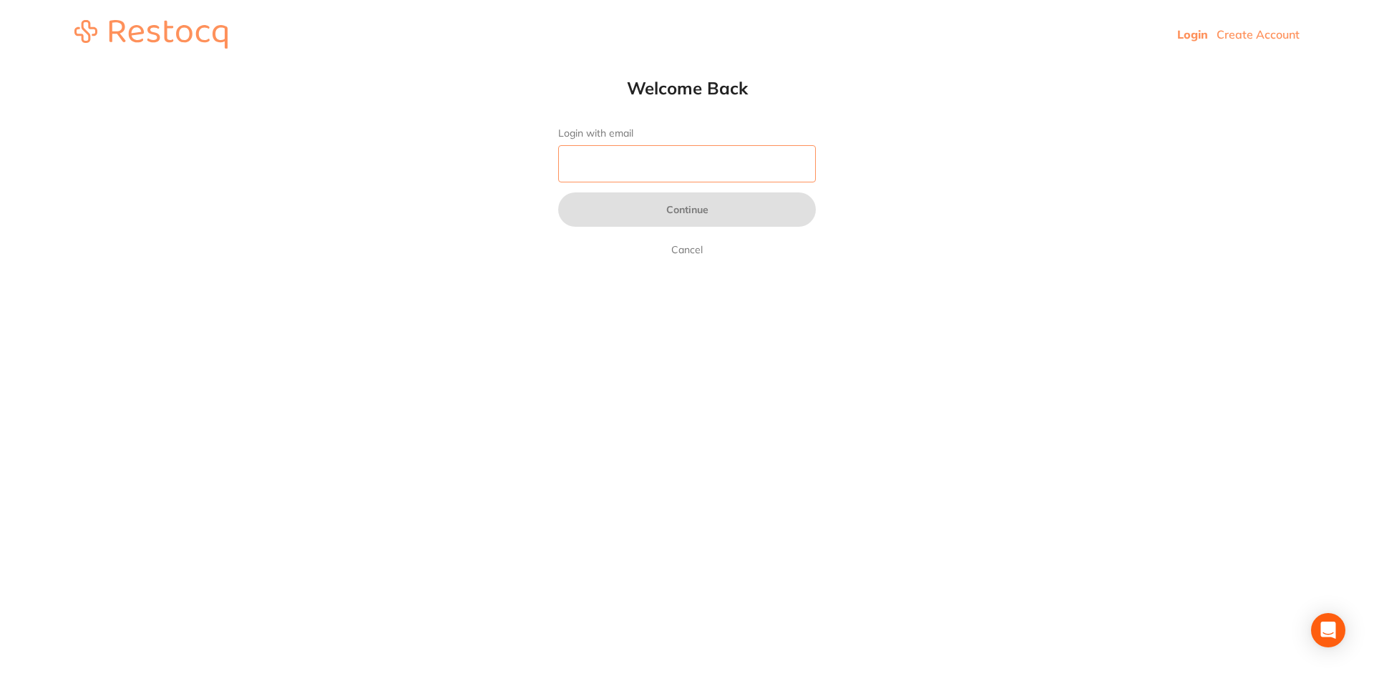
click at [585, 150] on input "Login with email" at bounding box center [687, 163] width 258 height 37
type input "[EMAIL_ADDRESS][DOMAIN_NAME]"
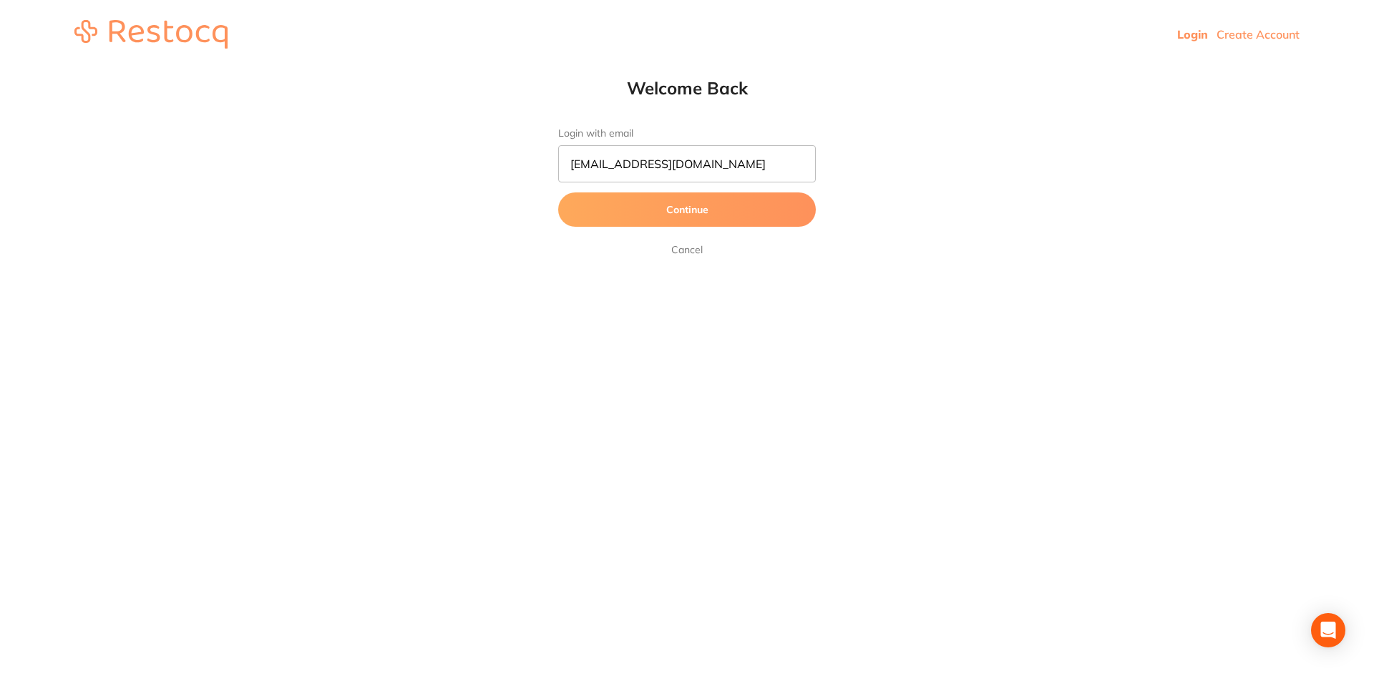
click at [672, 208] on button "Continue" at bounding box center [687, 209] width 258 height 34
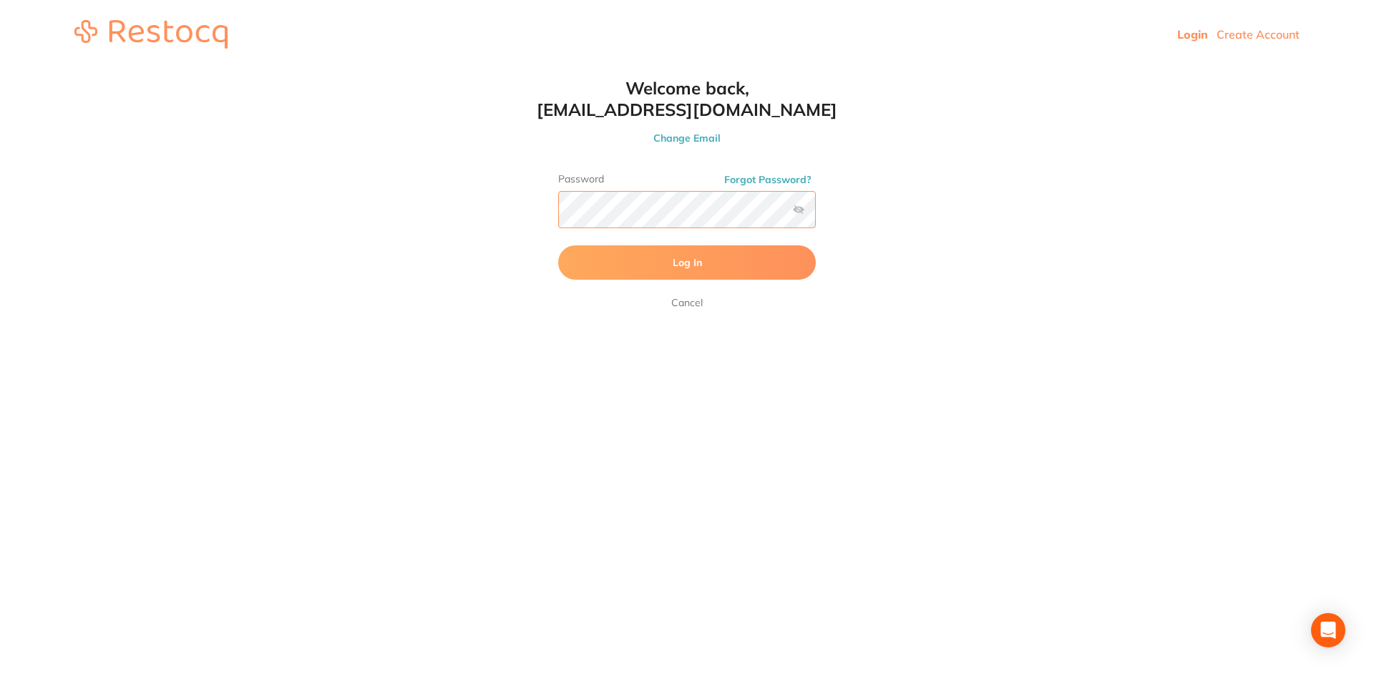
click at [558, 245] on button "Log In" at bounding box center [687, 262] width 258 height 34
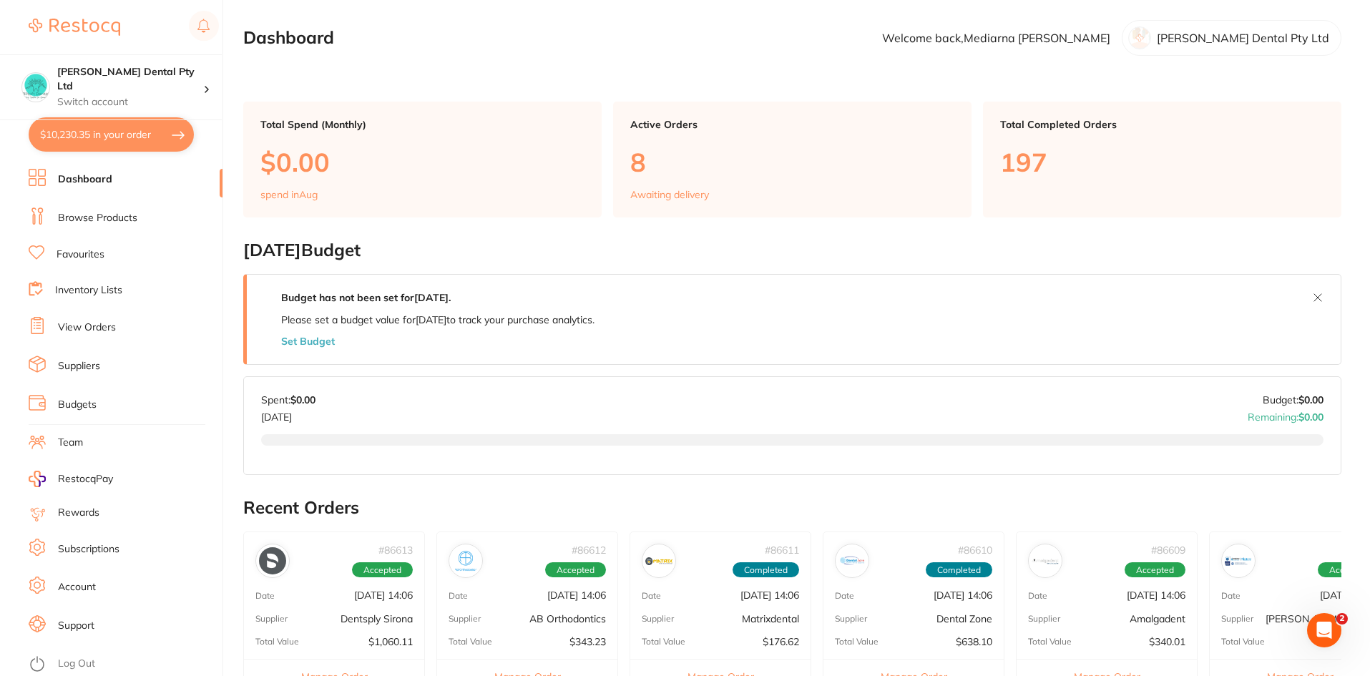
click at [79, 135] on button "$10,230.35 in your order" at bounding box center [111, 134] width 165 height 34
checkbox input "true"
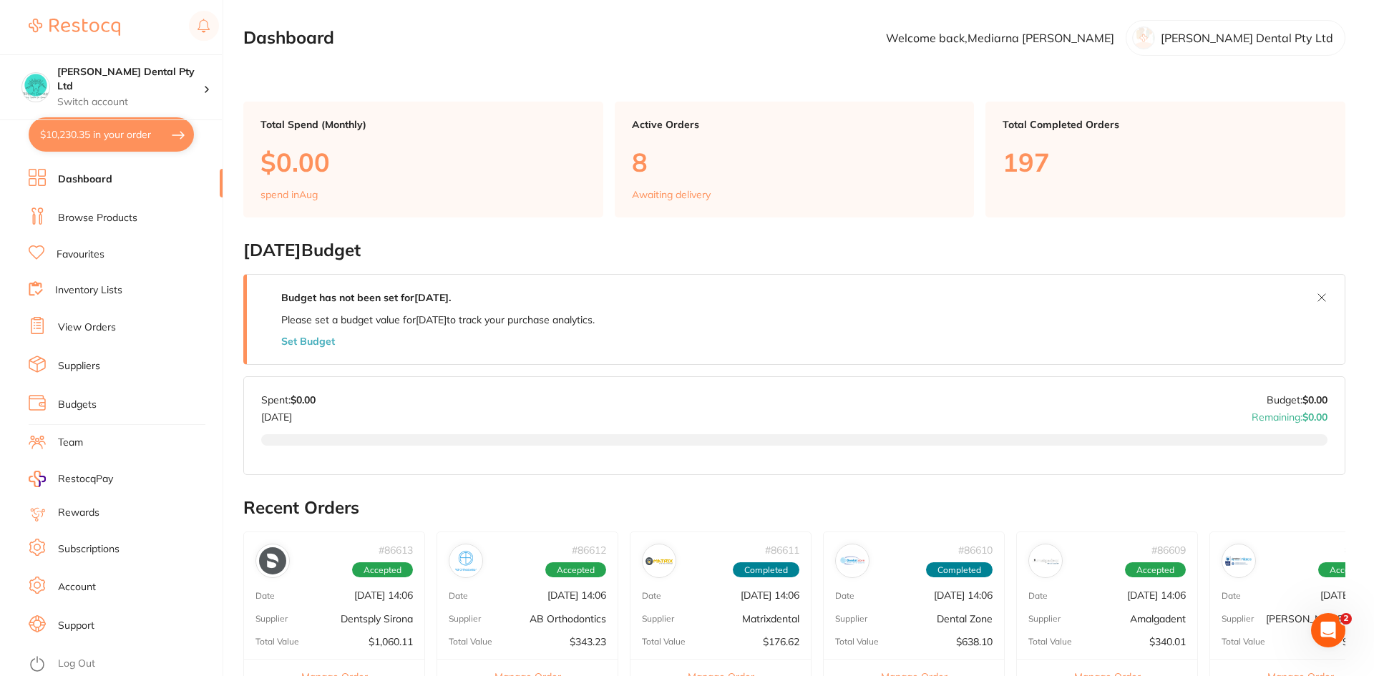
checkbox input "true"
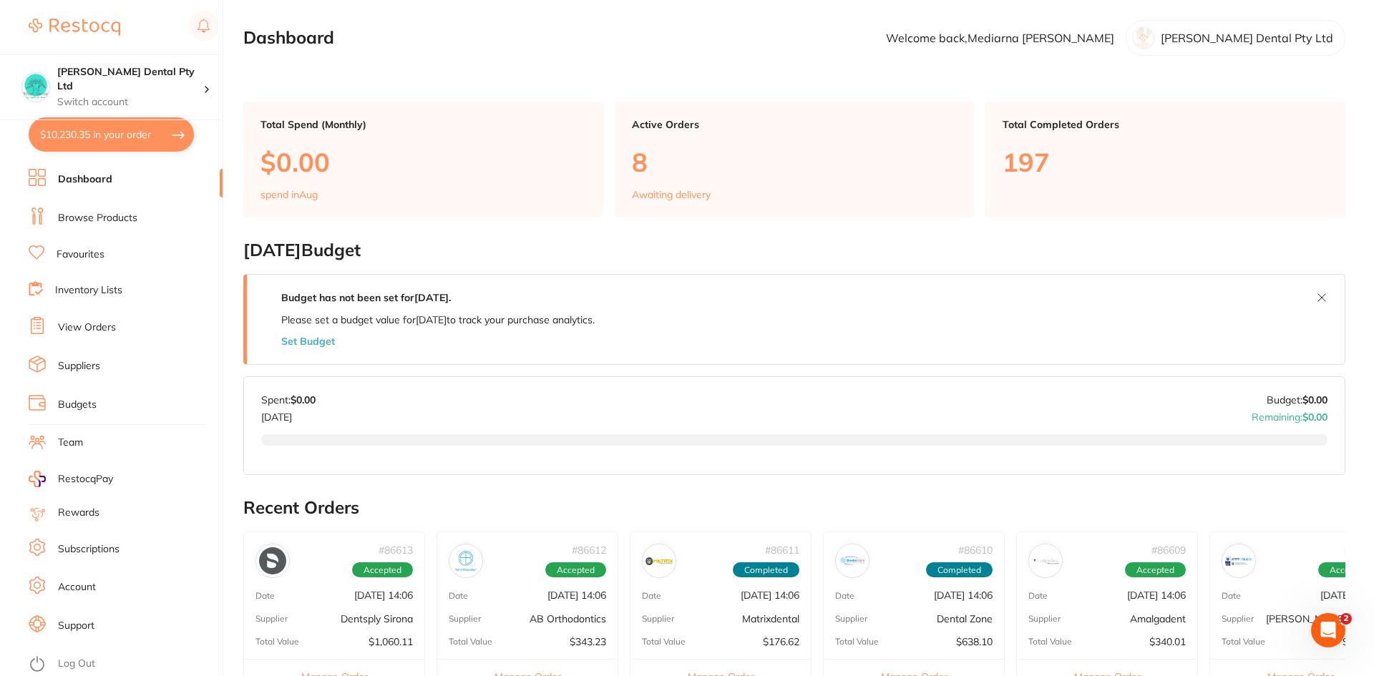
checkbox input "true"
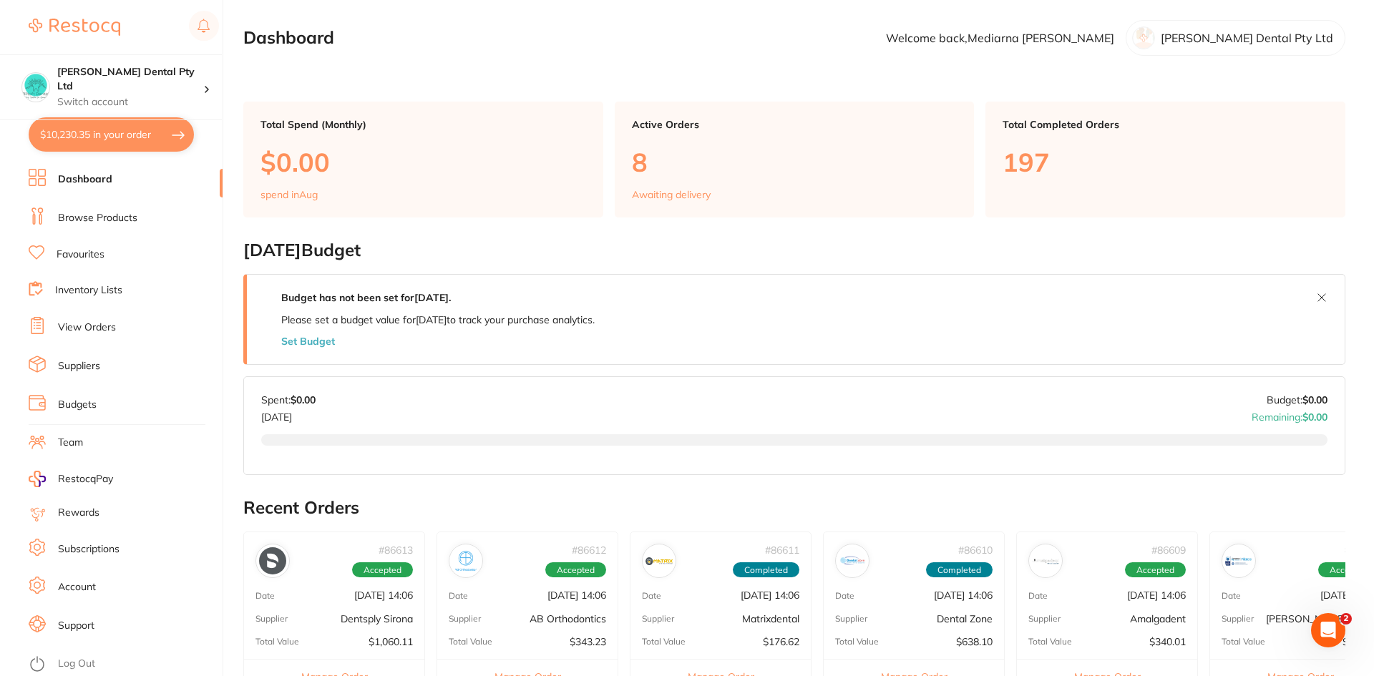
checkbox input "true"
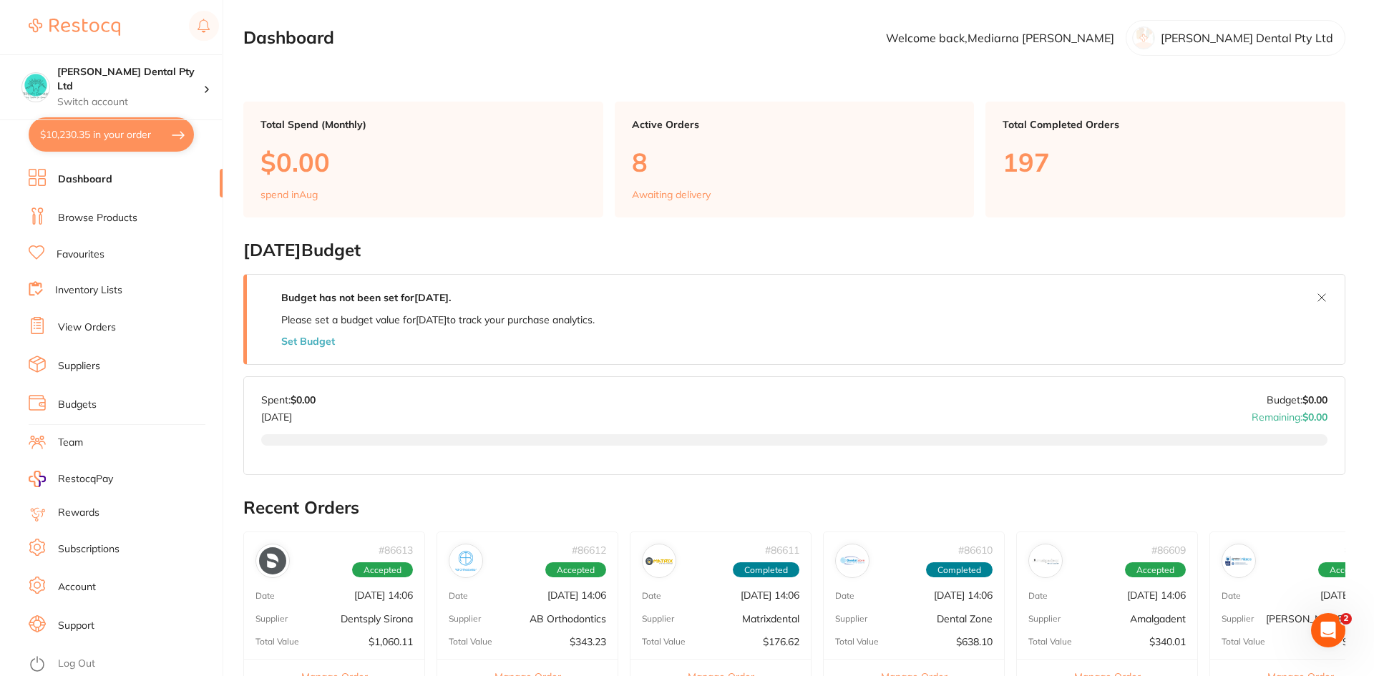
checkbox input "true"
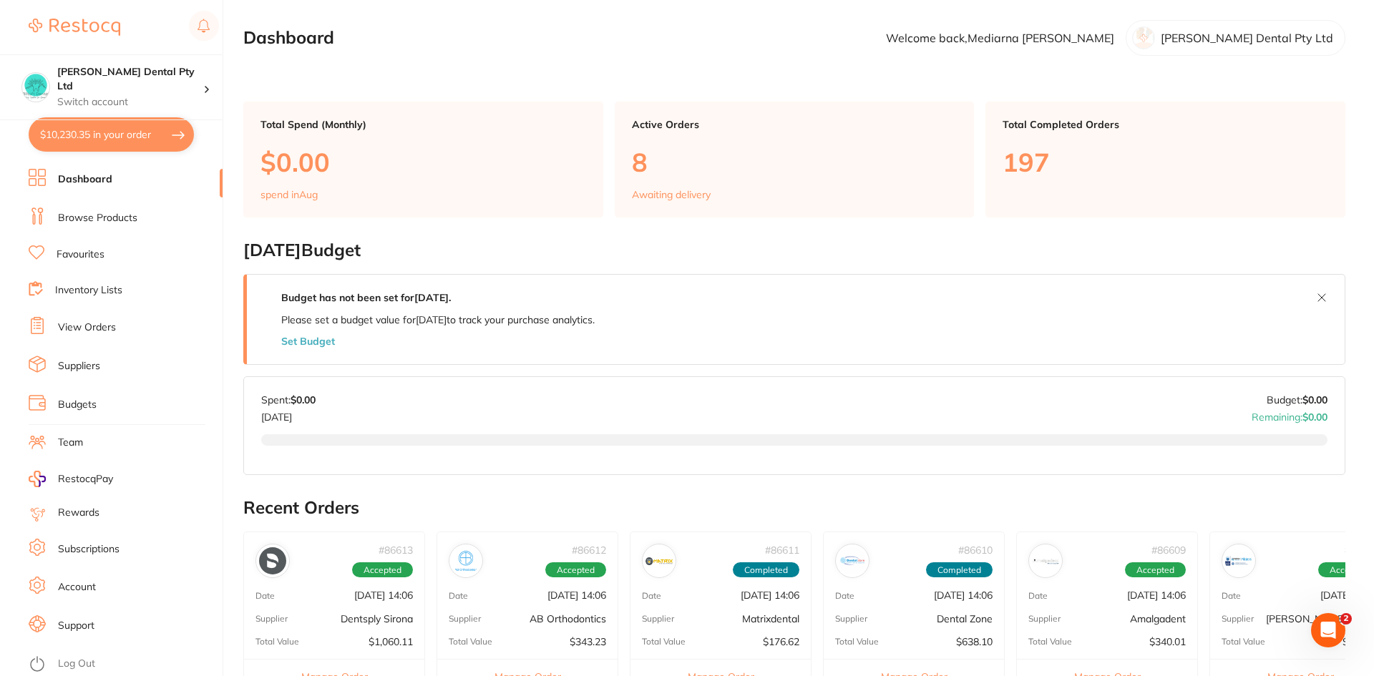
checkbox input "true"
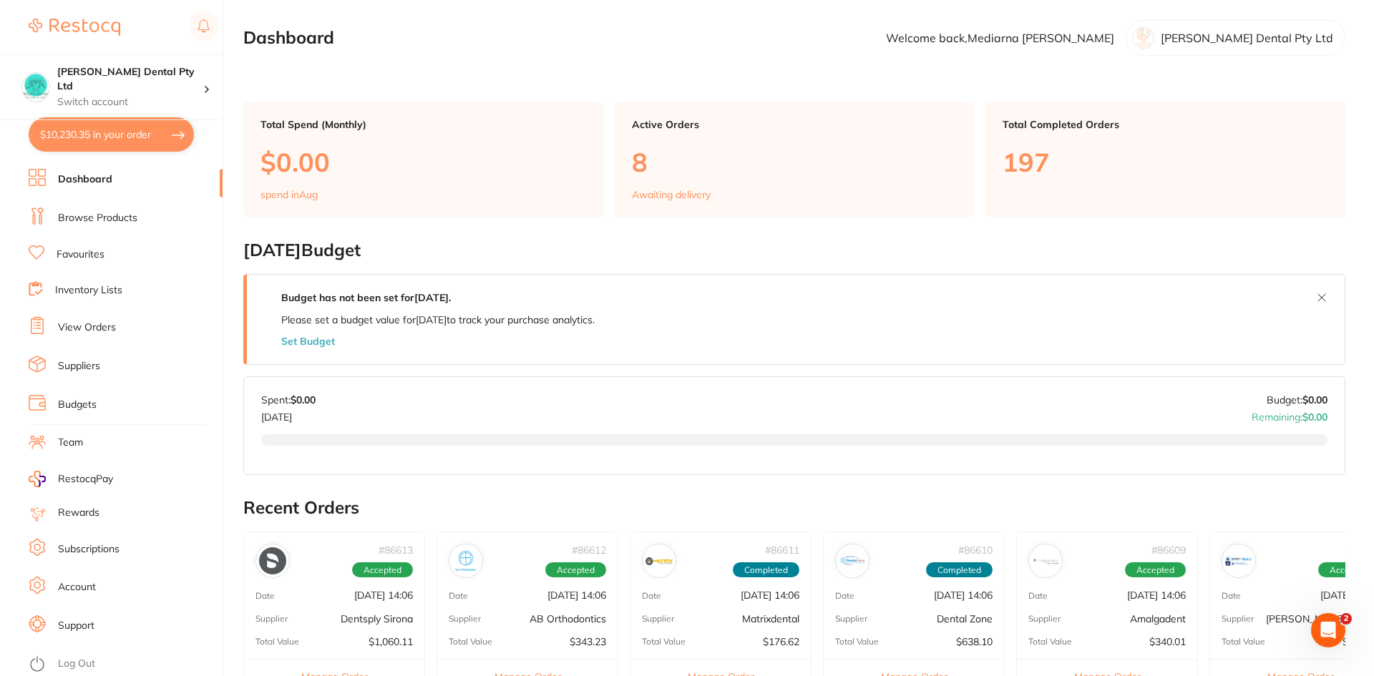
checkbox input "true"
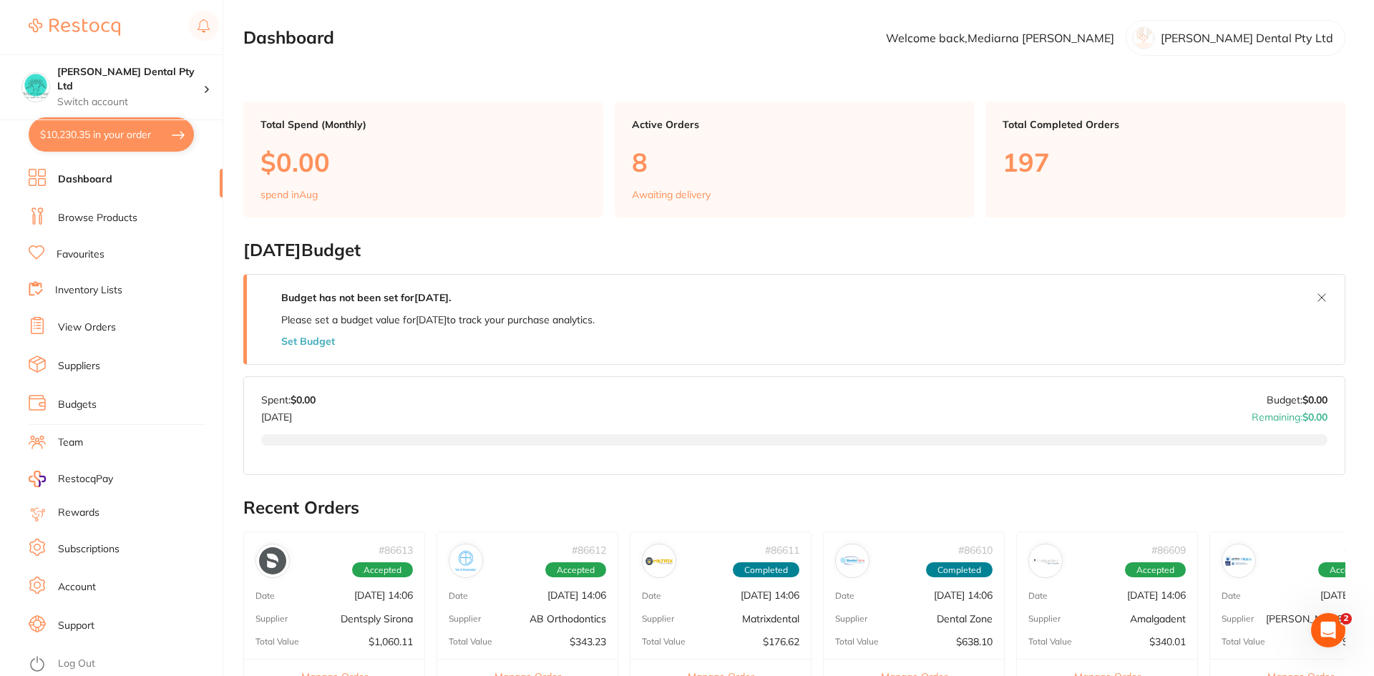
checkbox input "true"
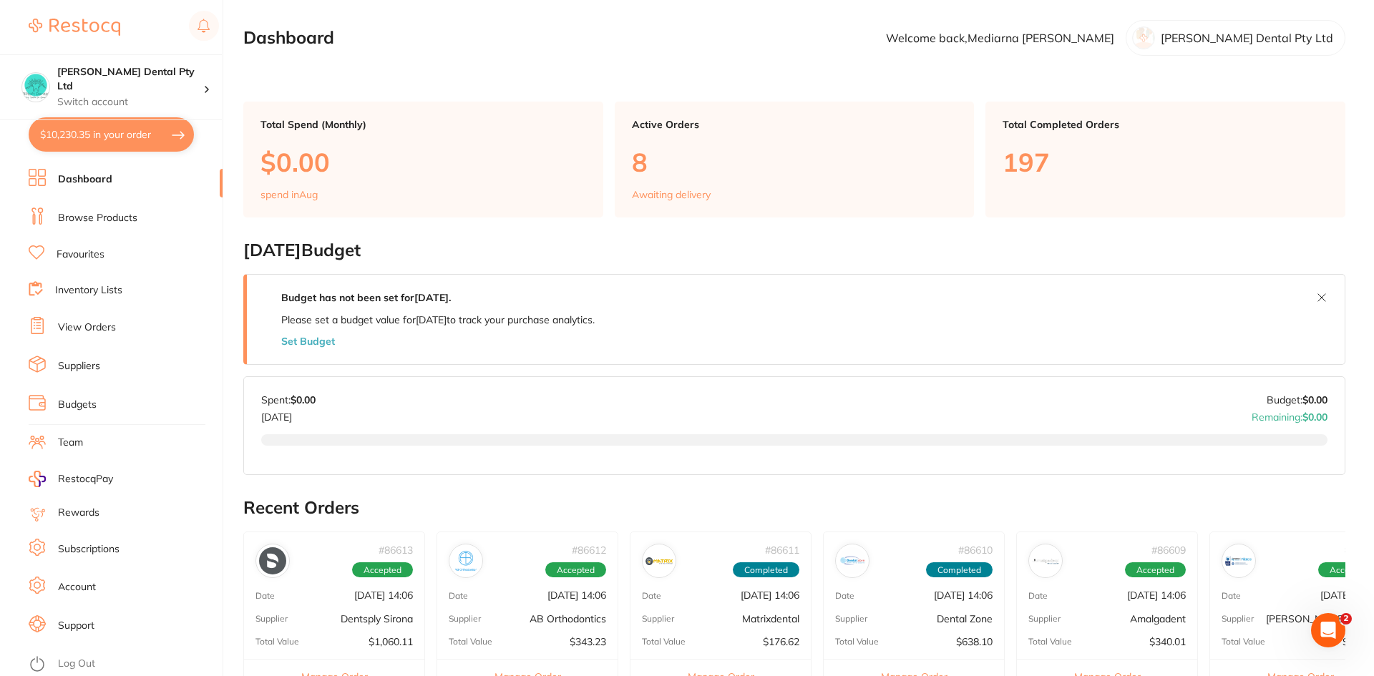
checkbox input "true"
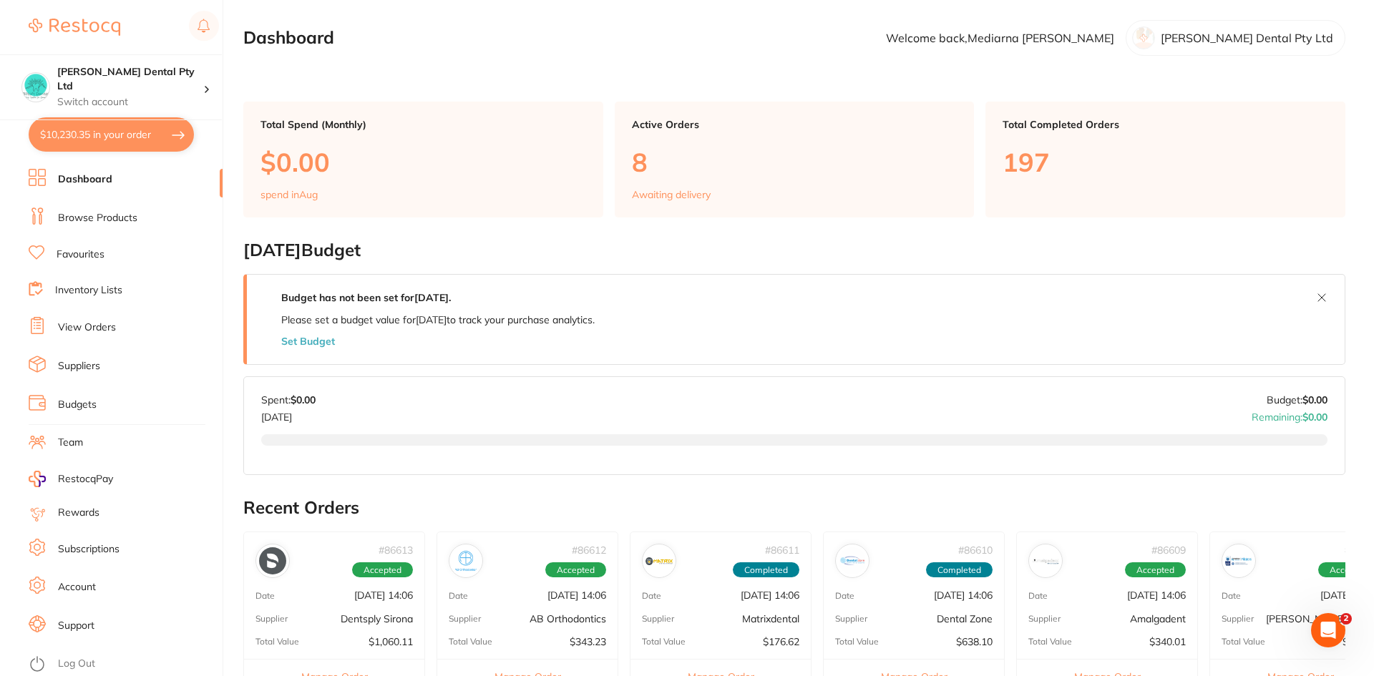
checkbox input "true"
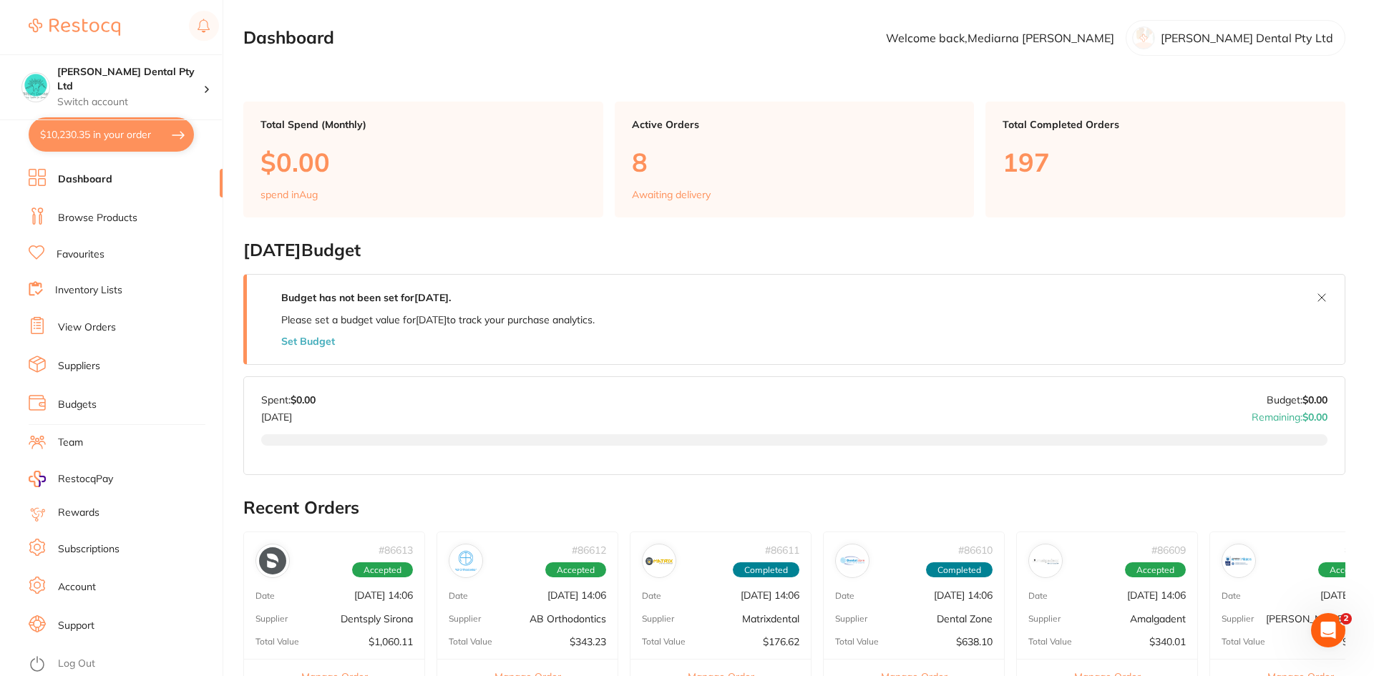
checkbox input "true"
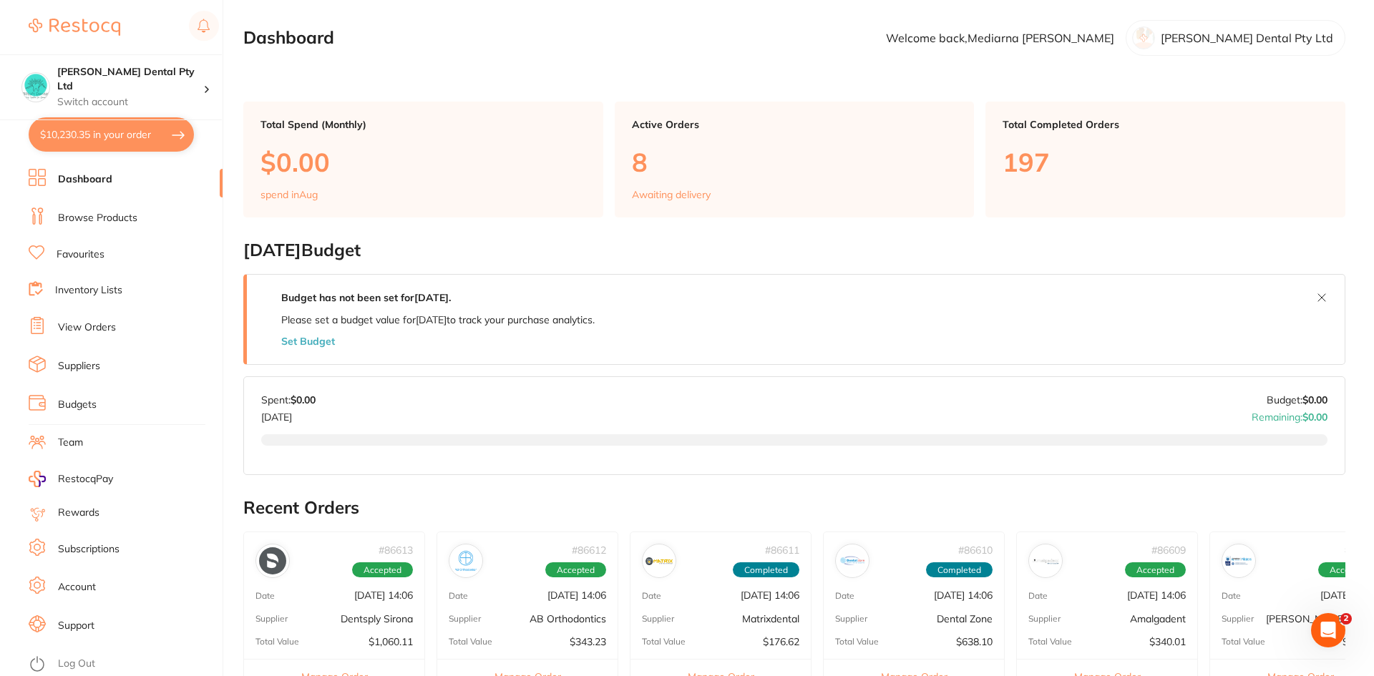
checkbox input "true"
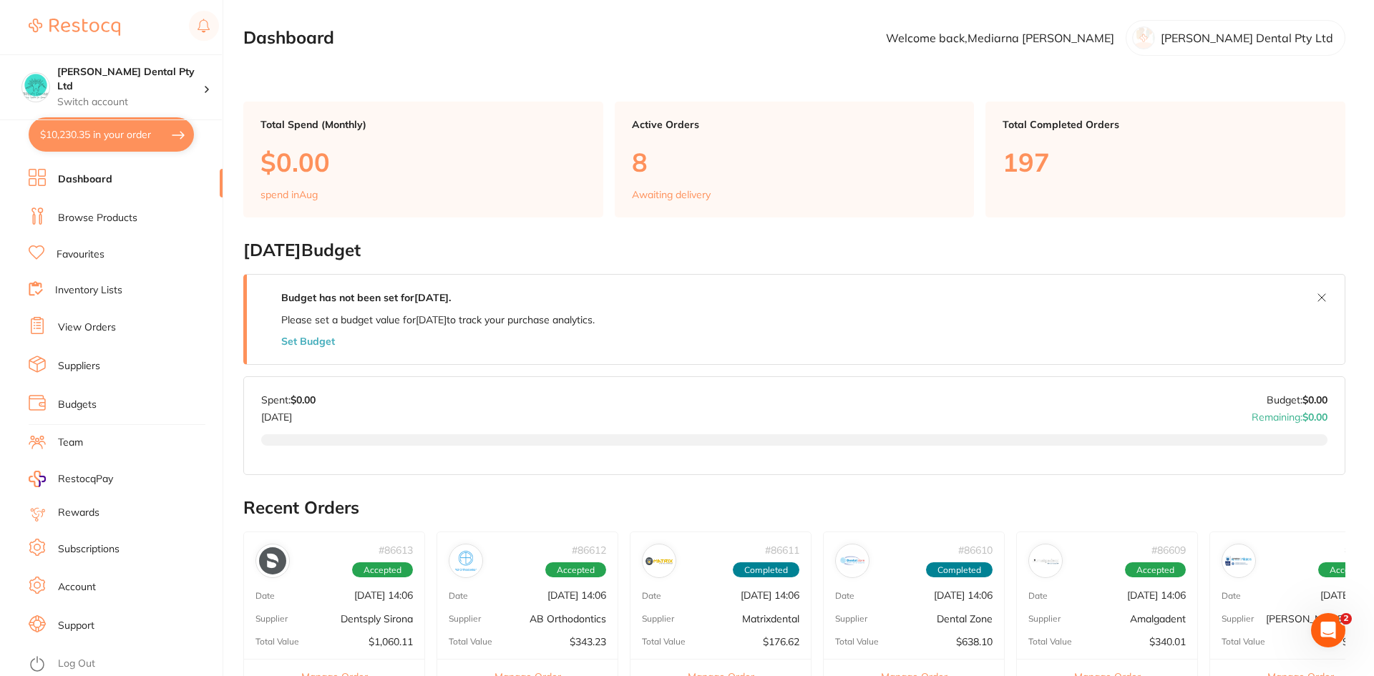
checkbox input "true"
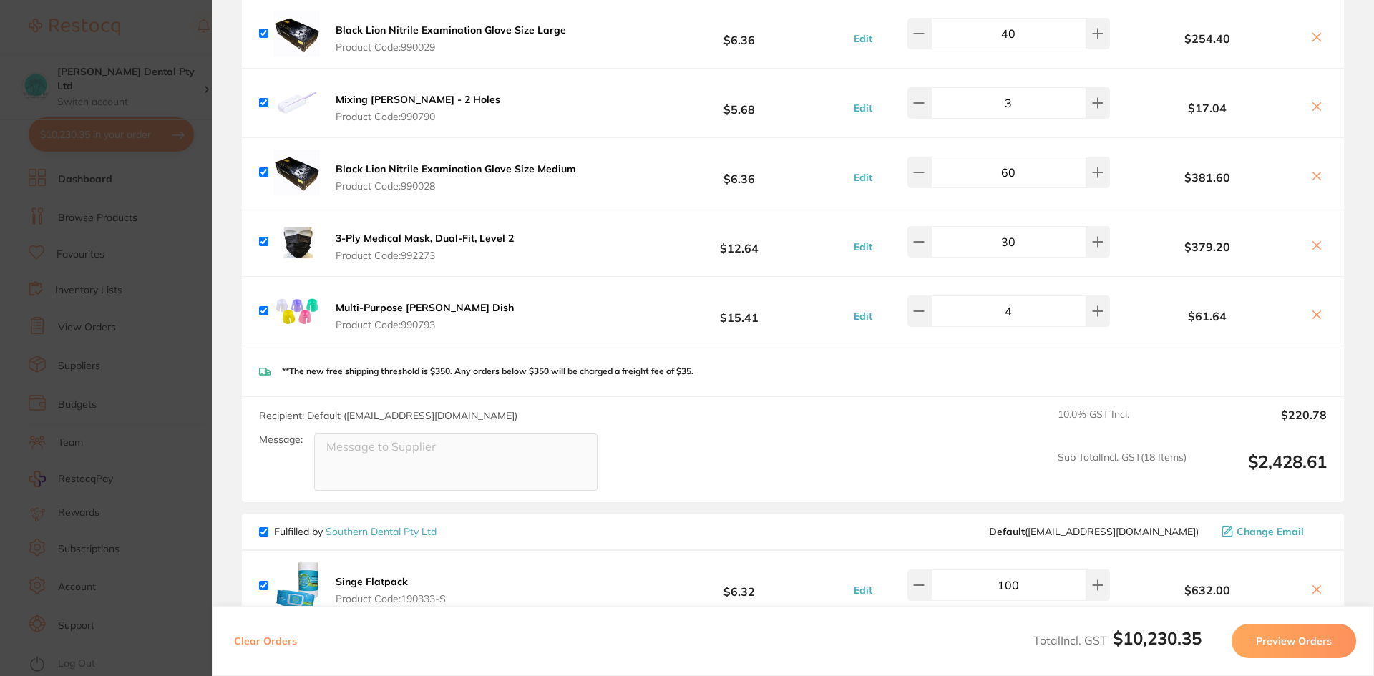
scroll to position [4651, 0]
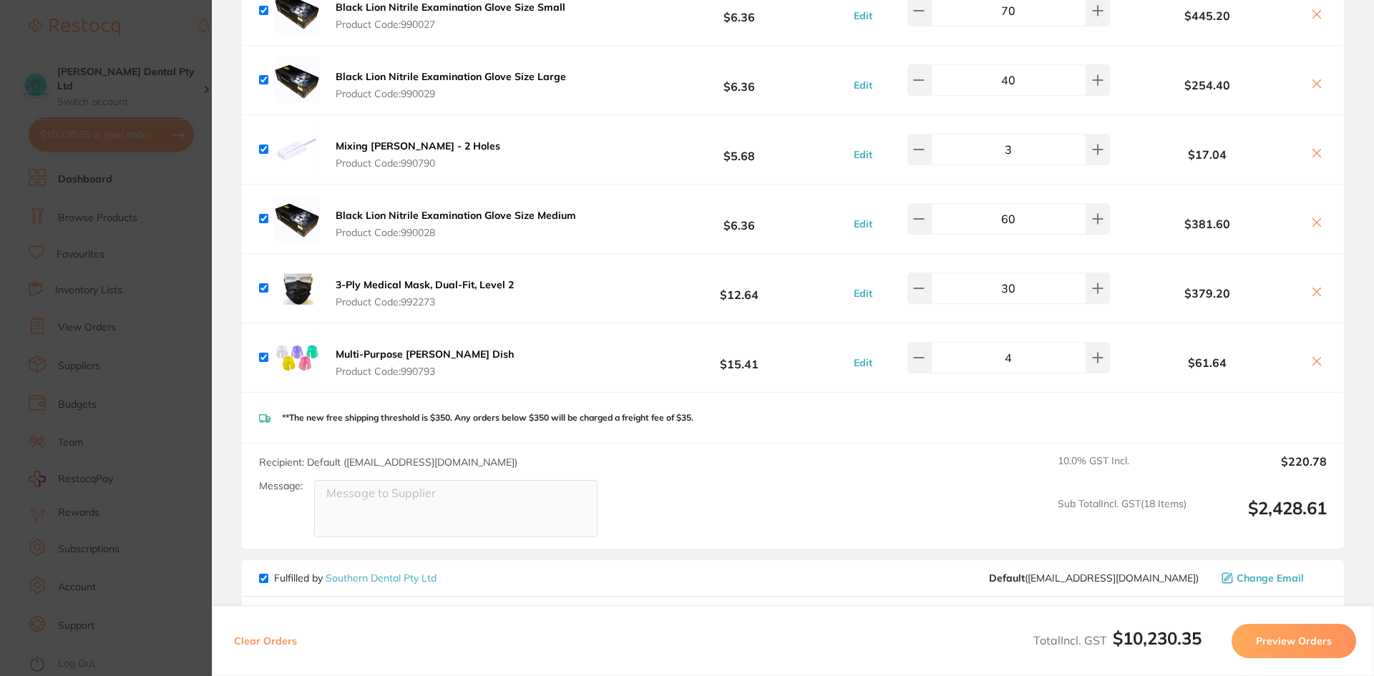
click at [160, 304] on section "Update RRP Set your pre negotiated price for this item. Item Agreed RRP (excl. …" at bounding box center [687, 338] width 1374 height 676
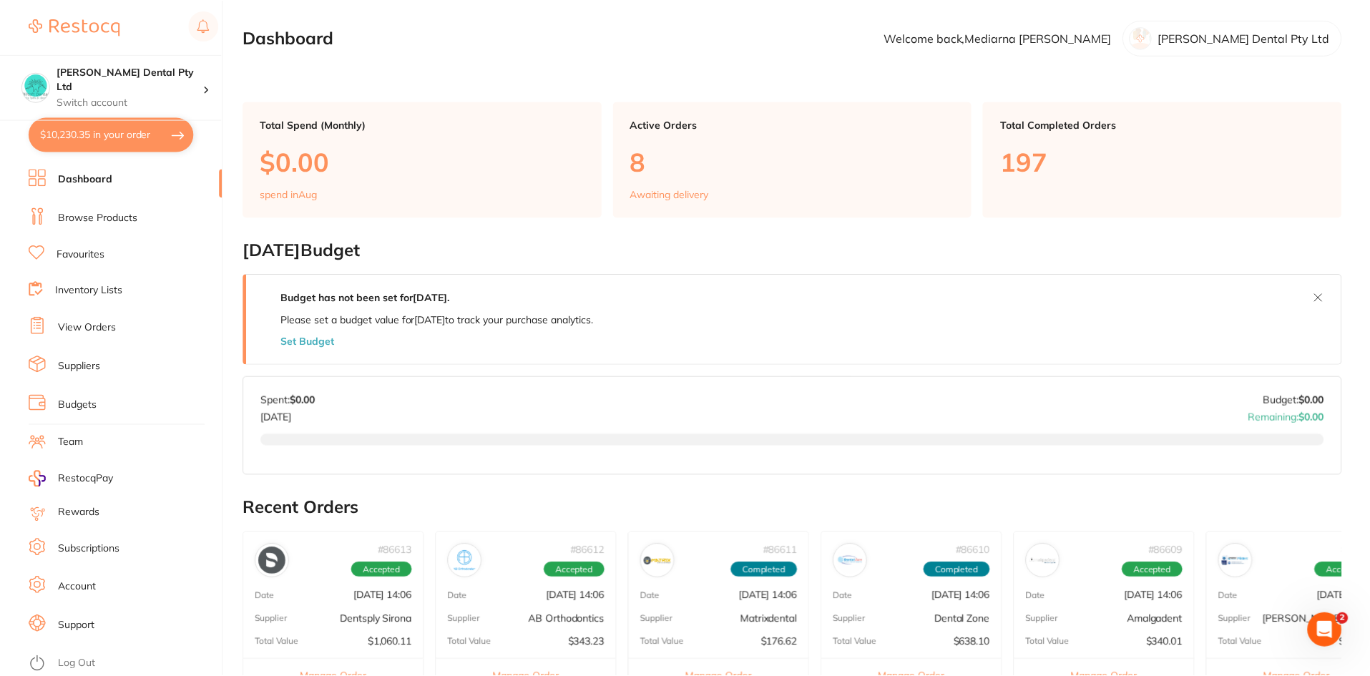
scroll to position [14, 0]
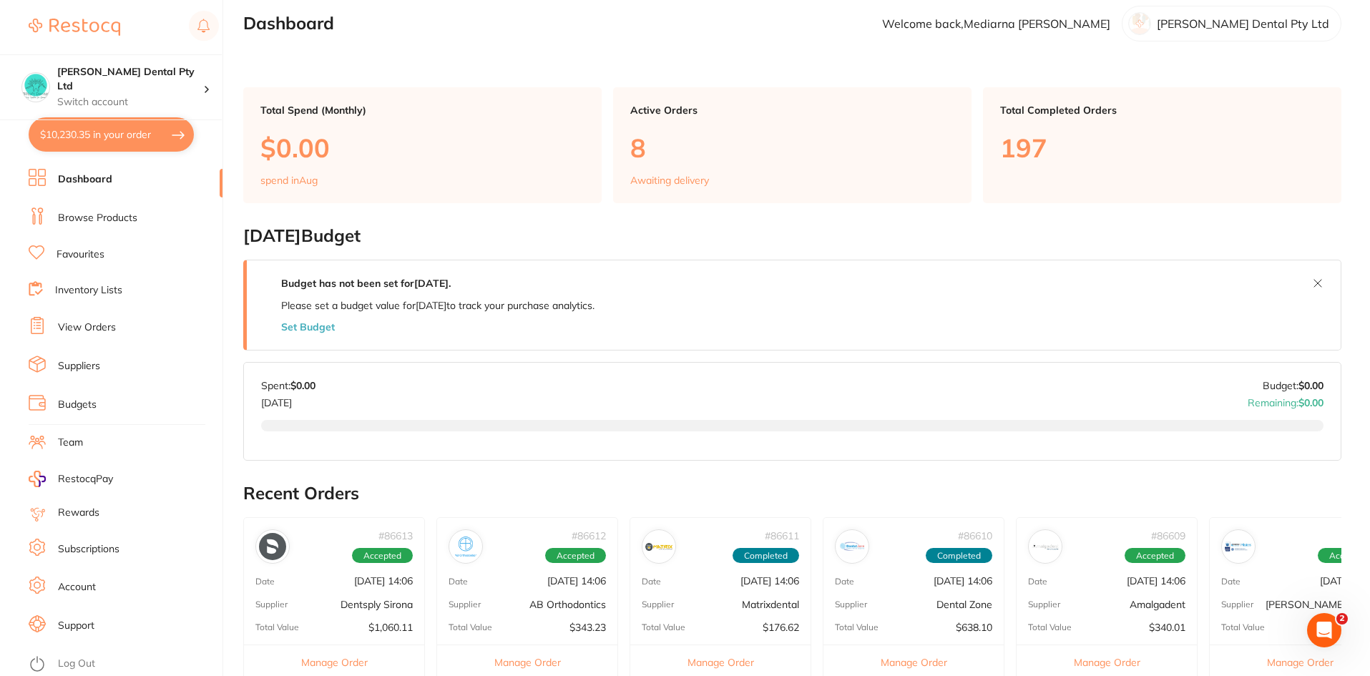
click at [87, 247] on li "Favourites" at bounding box center [126, 254] width 194 height 19
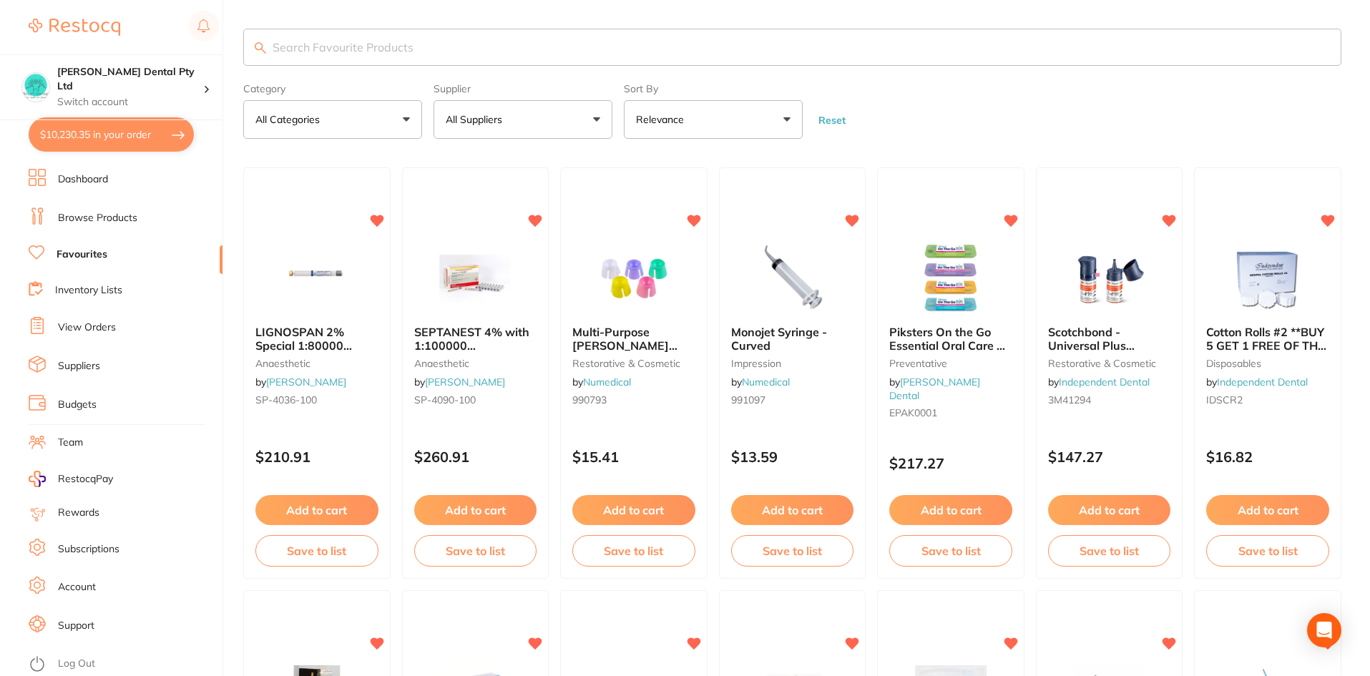
click at [552, 49] on input "search" at bounding box center [792, 47] width 1098 height 37
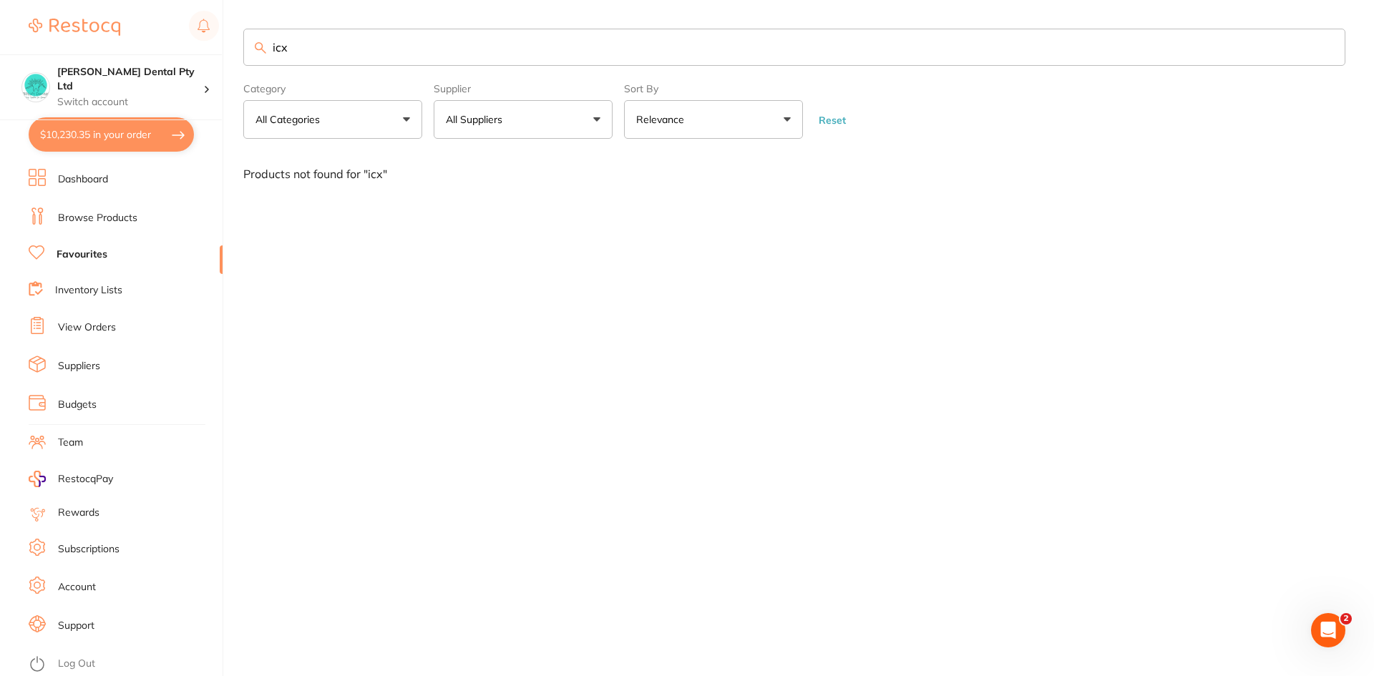
type input "icx"
click at [81, 215] on link "Browse Products" at bounding box center [97, 218] width 79 height 14
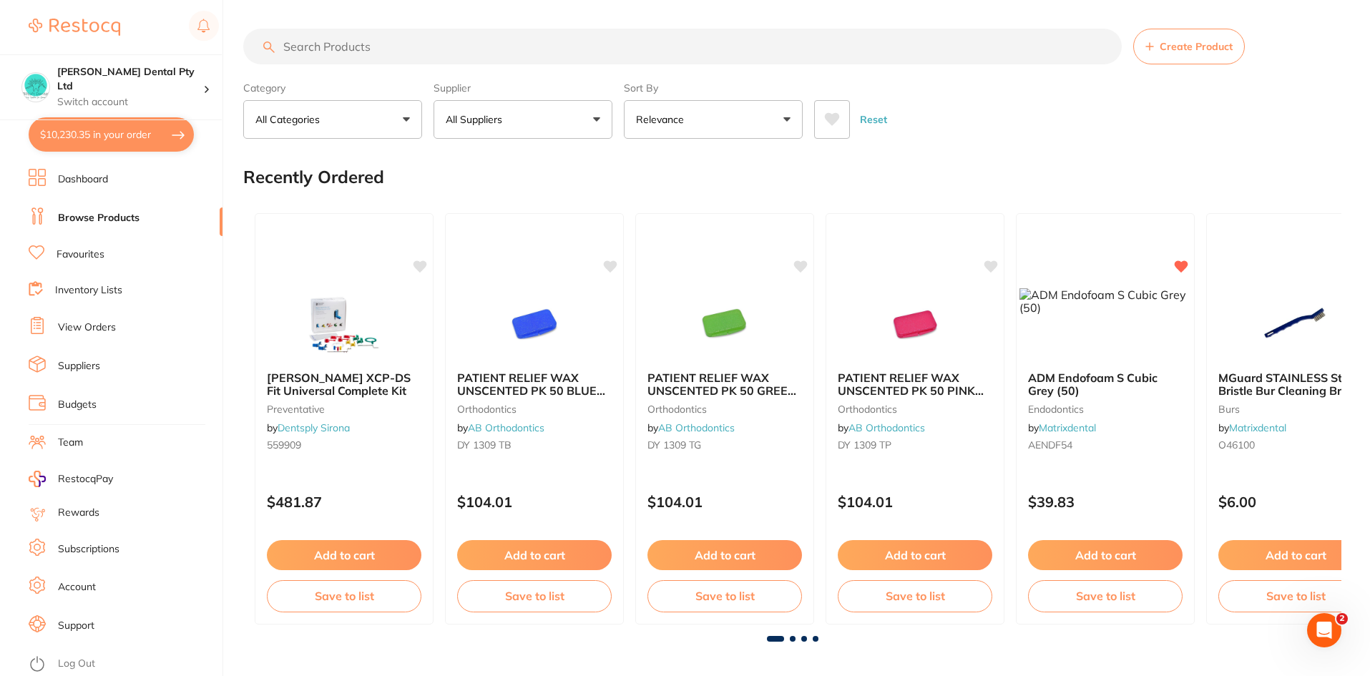
click at [313, 49] on input "search" at bounding box center [682, 47] width 879 height 36
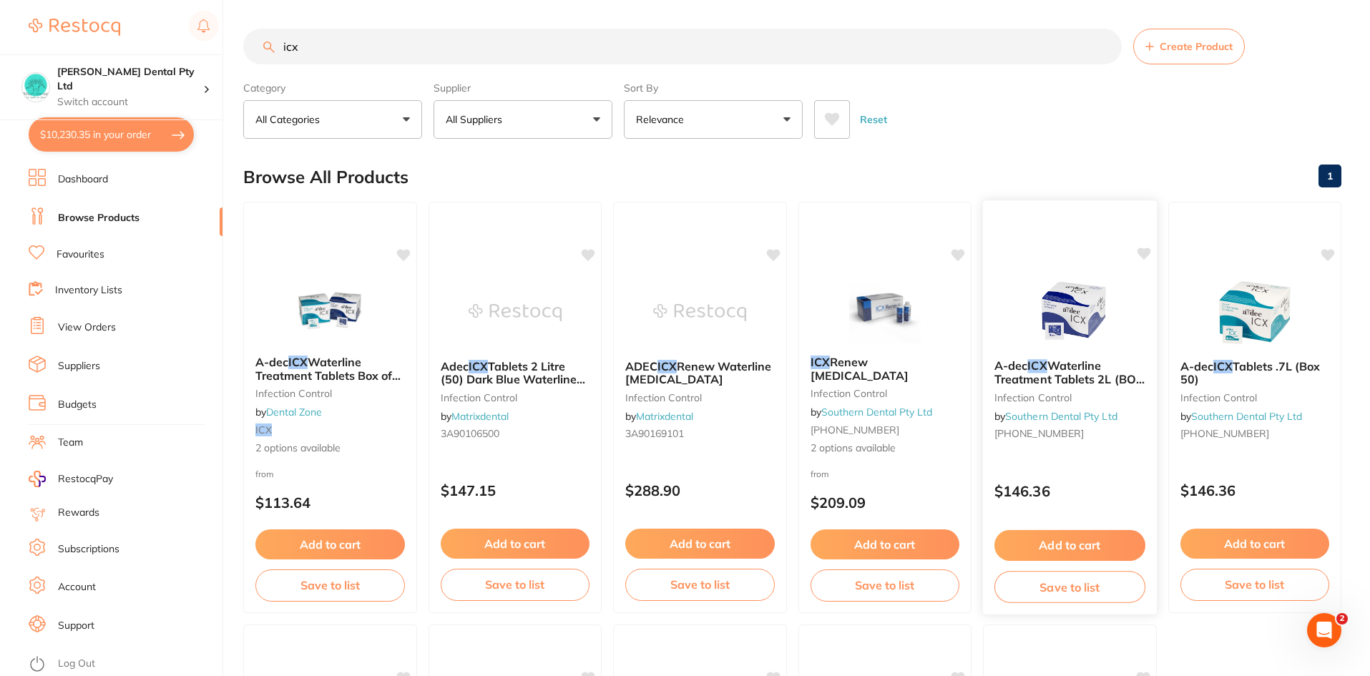
click at [1064, 384] on span "Waterline Treatment Tablets 2L (BOX 50)" at bounding box center [1070, 379] width 150 height 41
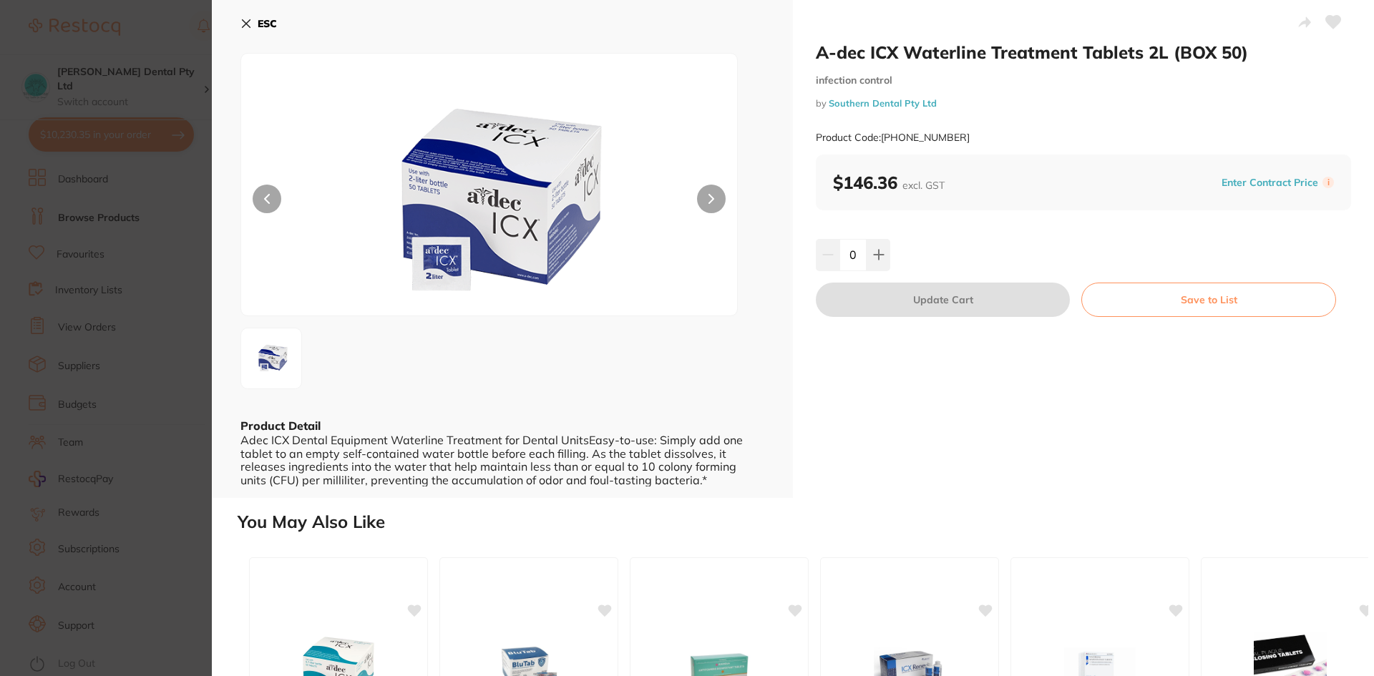
drag, startPoint x: 259, startPoint y: 24, endPoint x: 391, endPoint y: 107, distance: 155.7
click at [258, 24] on b "ESC" at bounding box center [267, 23] width 19 height 13
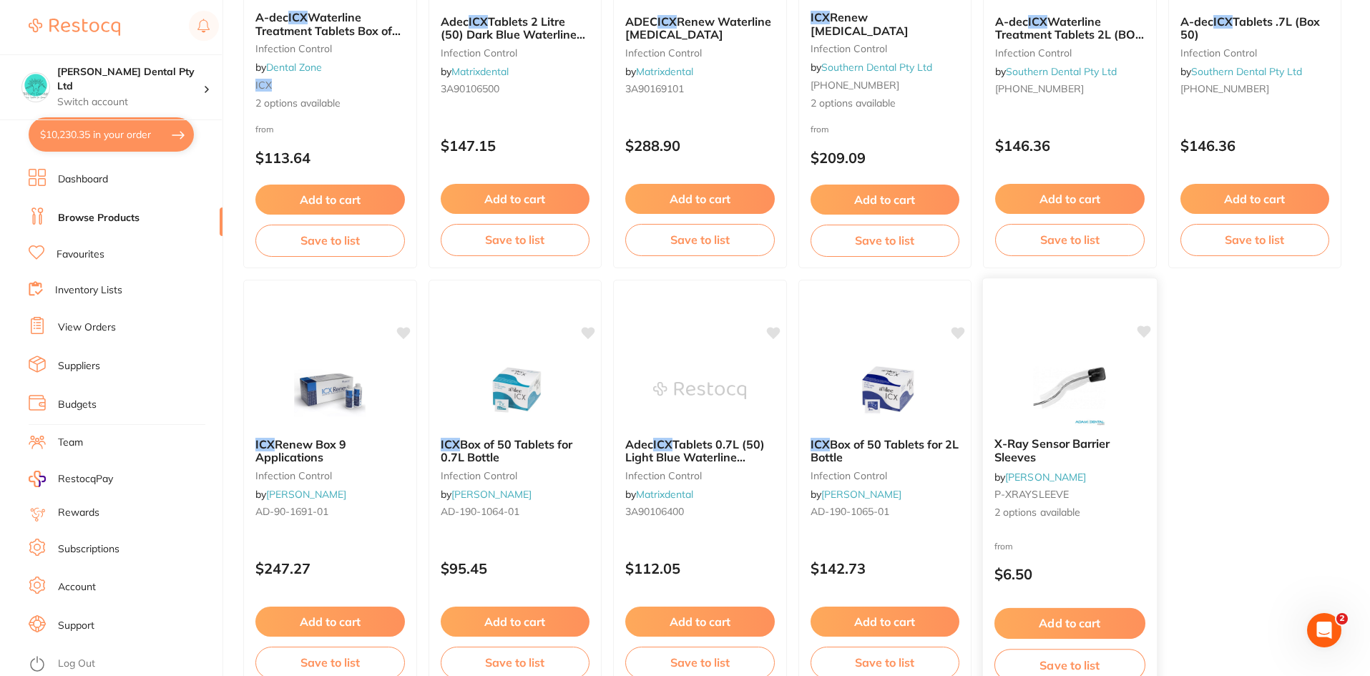
scroll to position [148, 0]
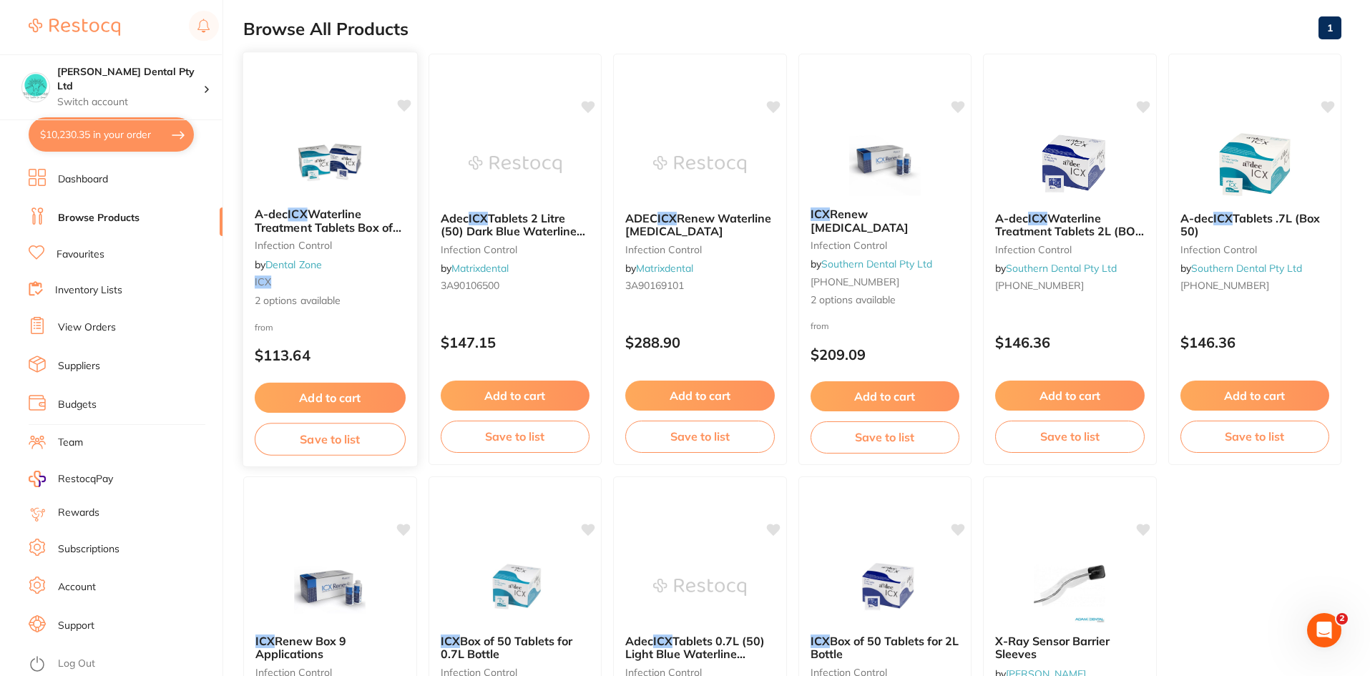
click at [359, 241] on small "Infection Control" at bounding box center [330, 245] width 151 height 11
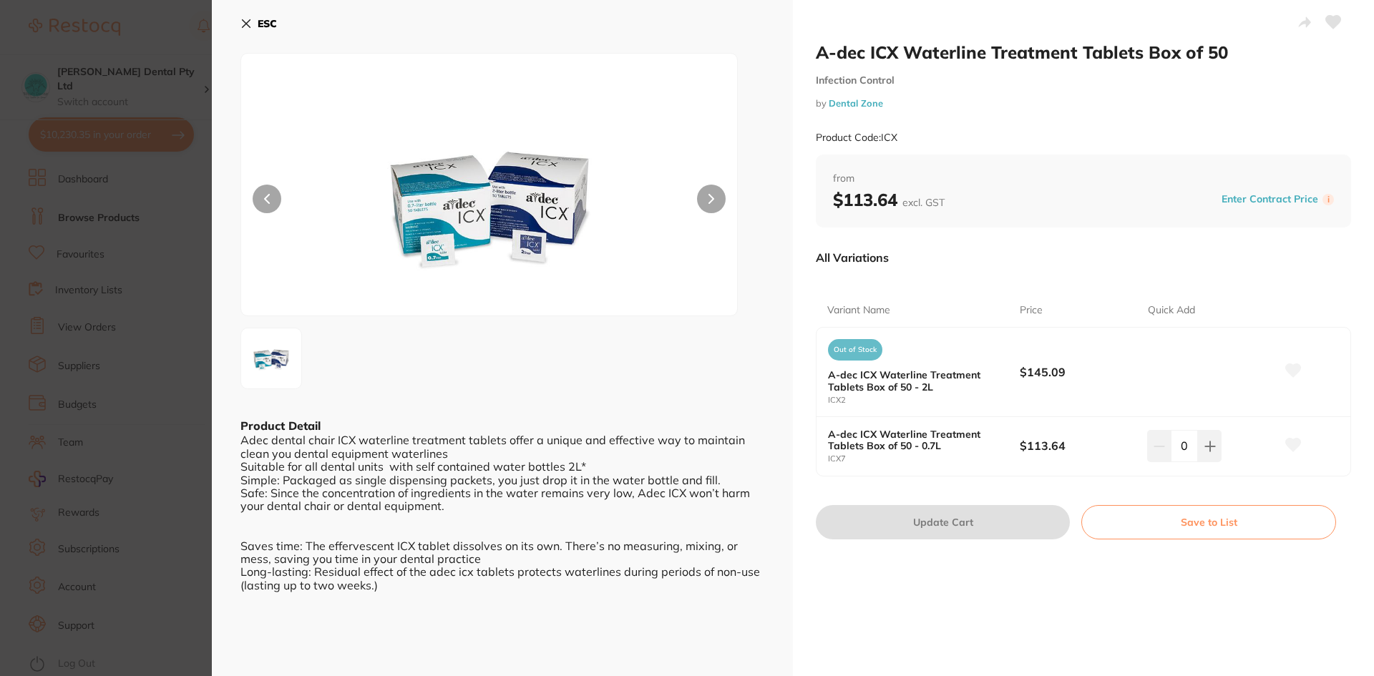
click at [243, 28] on icon at bounding box center [245, 23] width 11 height 11
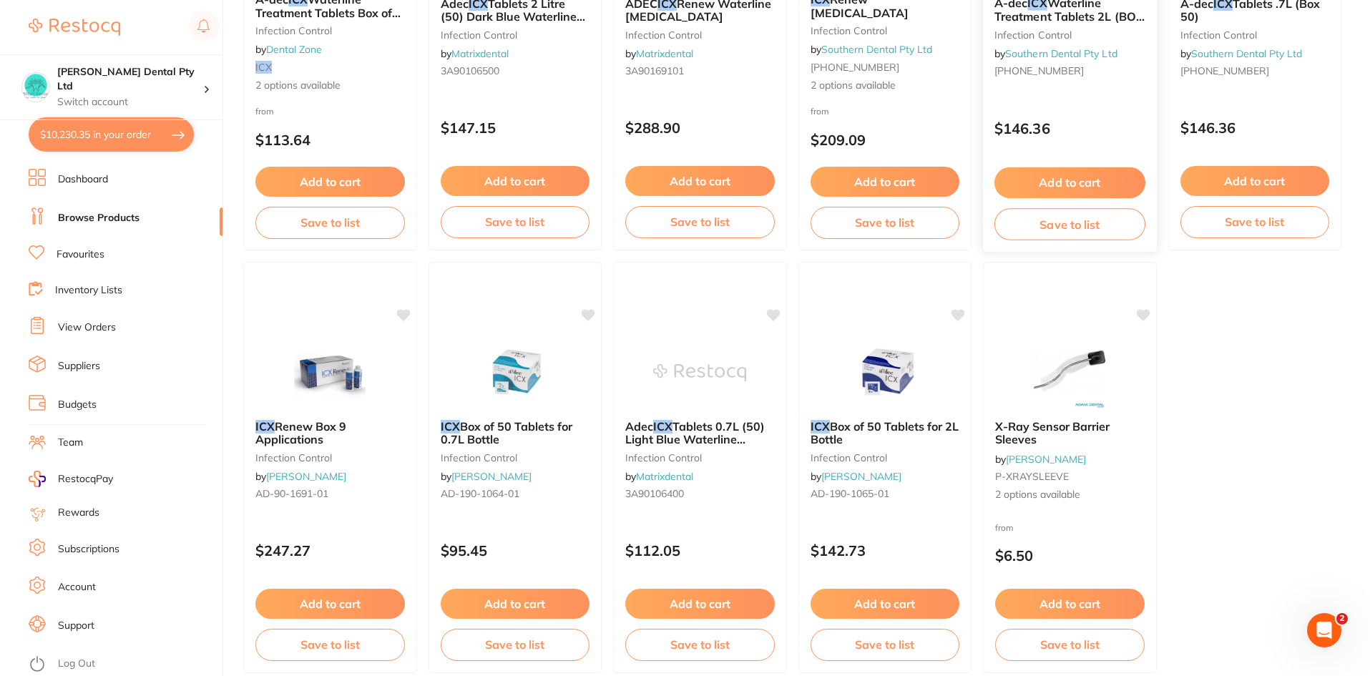
scroll to position [148, 0]
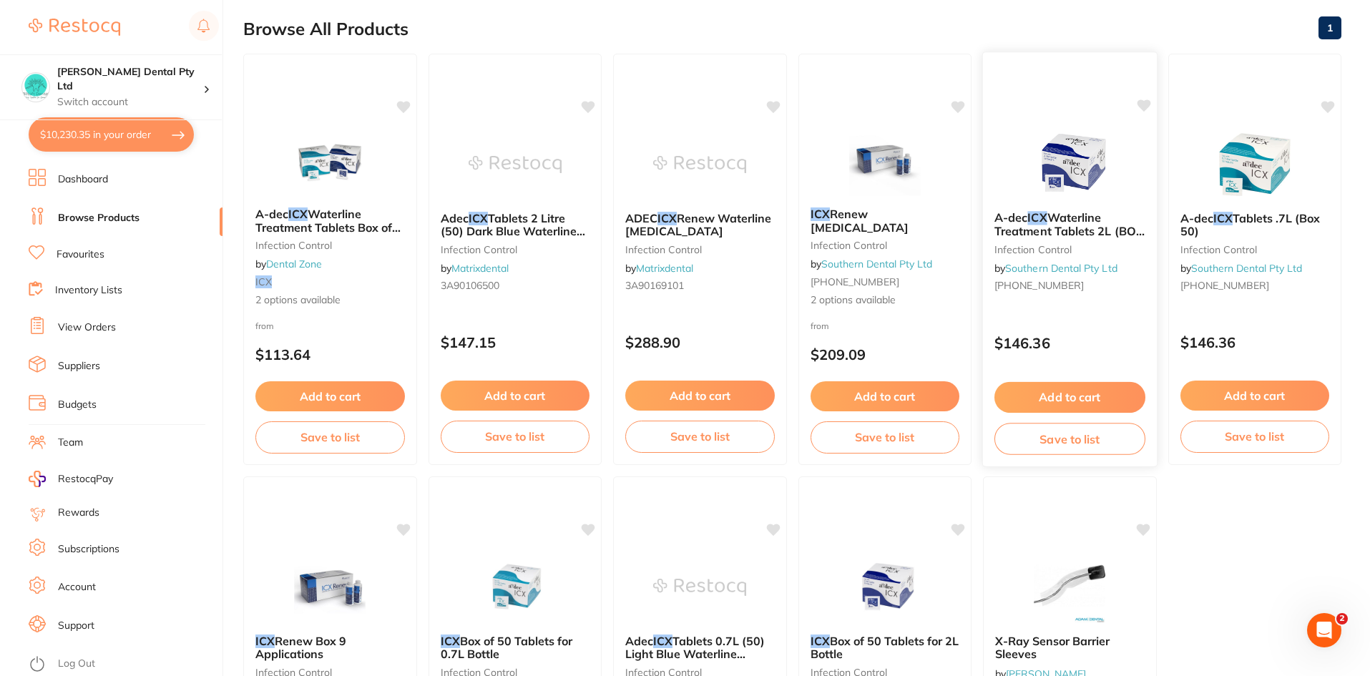
click at [1077, 220] on span "Waterline Treatment Tablets 2L (BOX 50)" at bounding box center [1070, 230] width 150 height 41
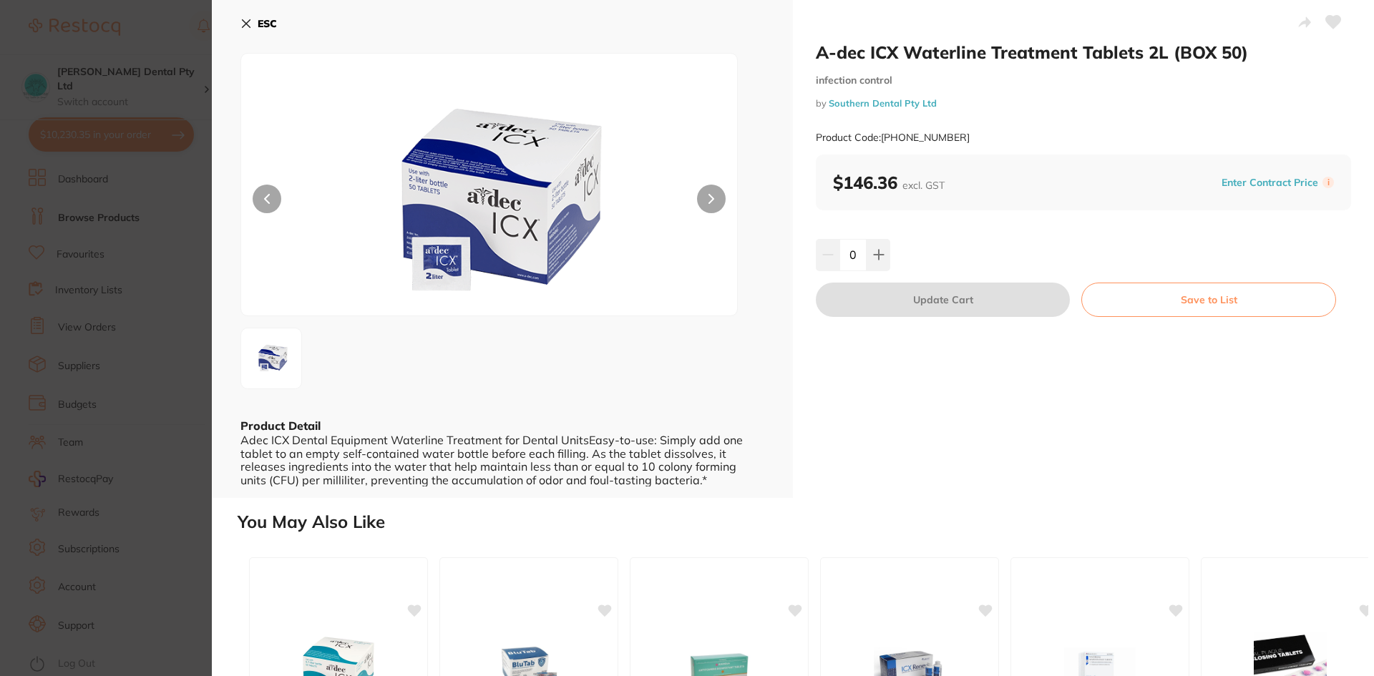
click at [243, 20] on icon at bounding box center [247, 24] width 8 height 8
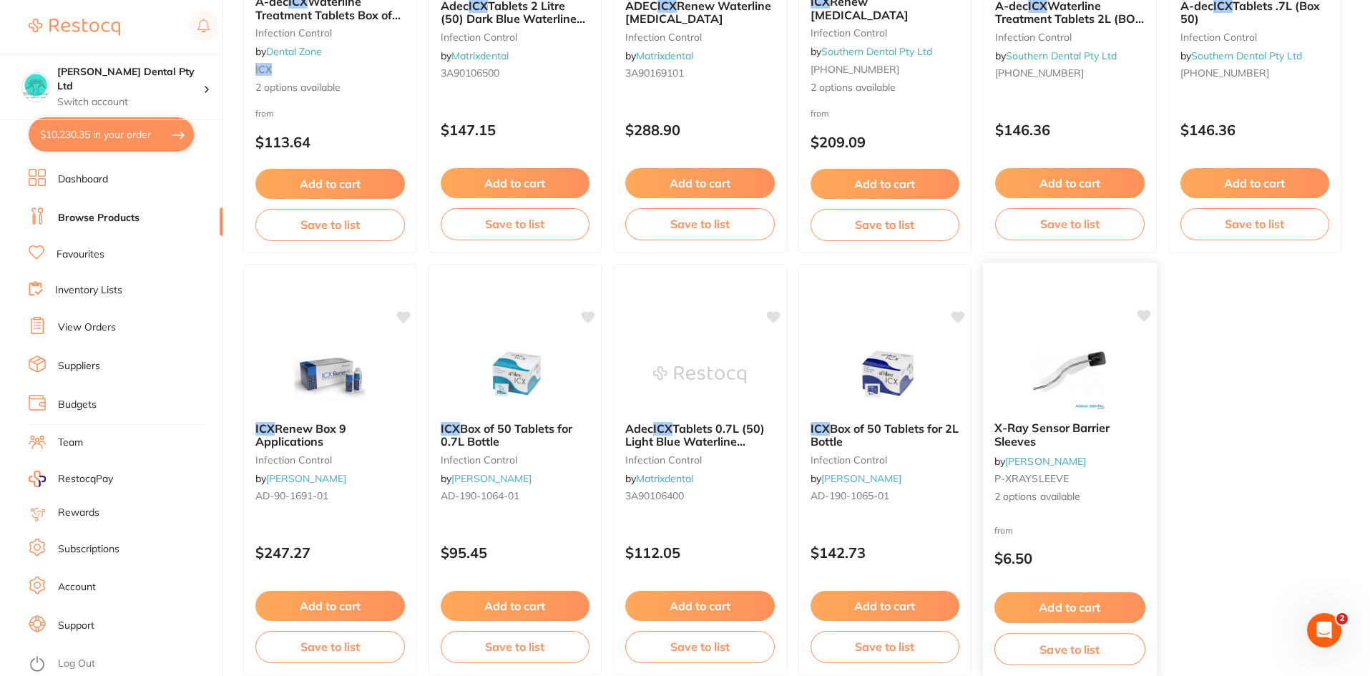
scroll to position [434, 0]
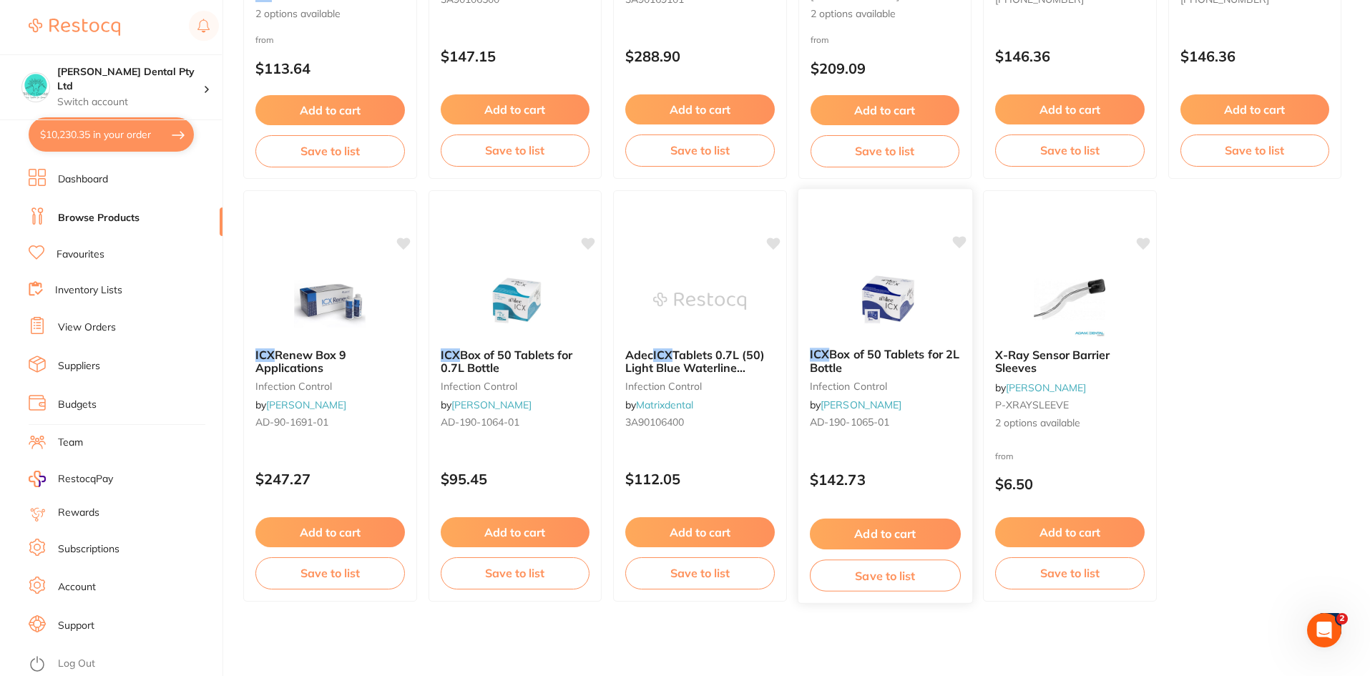
click at [874, 354] on span "Box of 50 Tablets for 2L Bottle" at bounding box center [884, 361] width 150 height 28
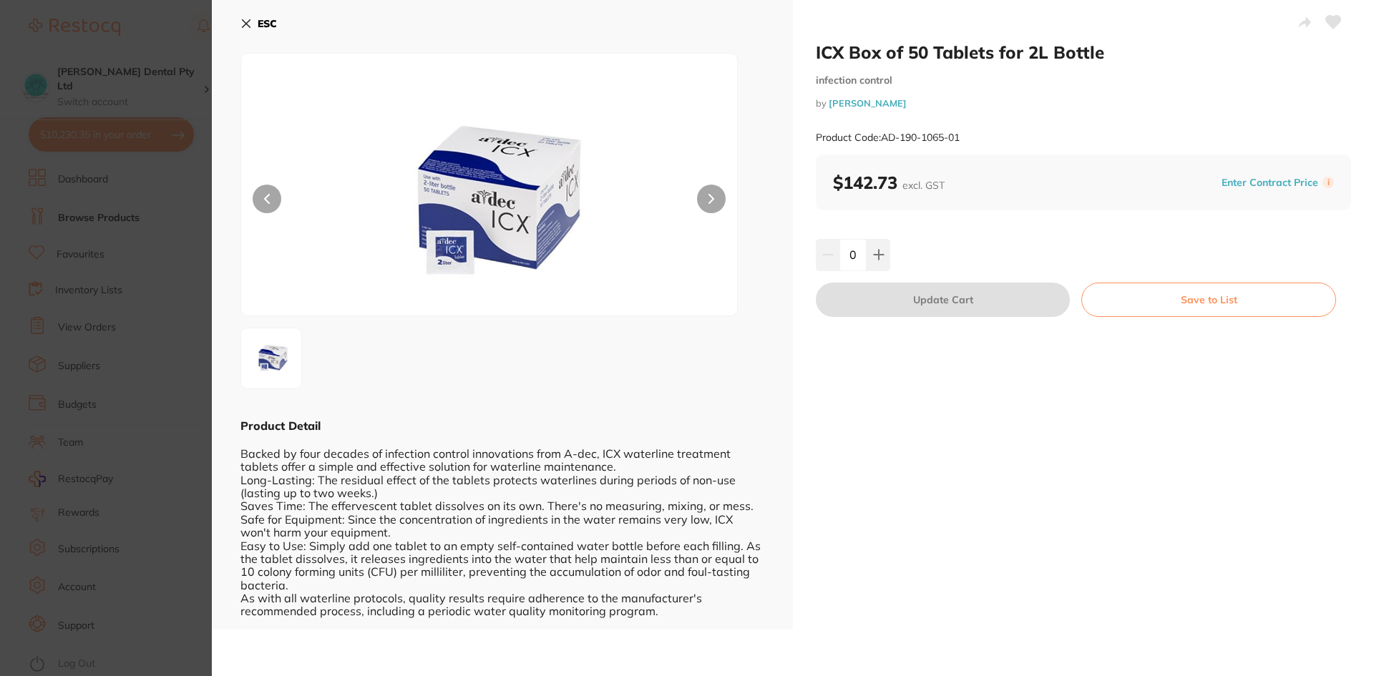
click at [263, 23] on b "ESC" at bounding box center [267, 23] width 19 height 13
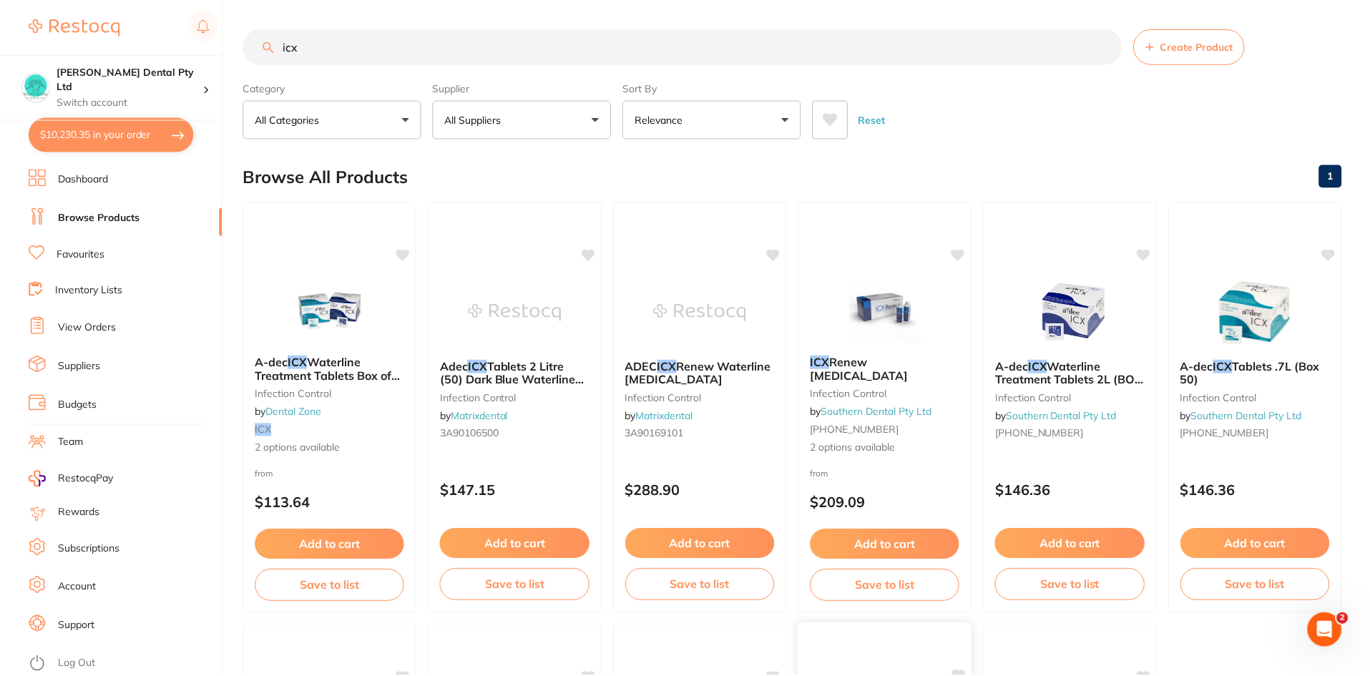
scroll to position [434, 0]
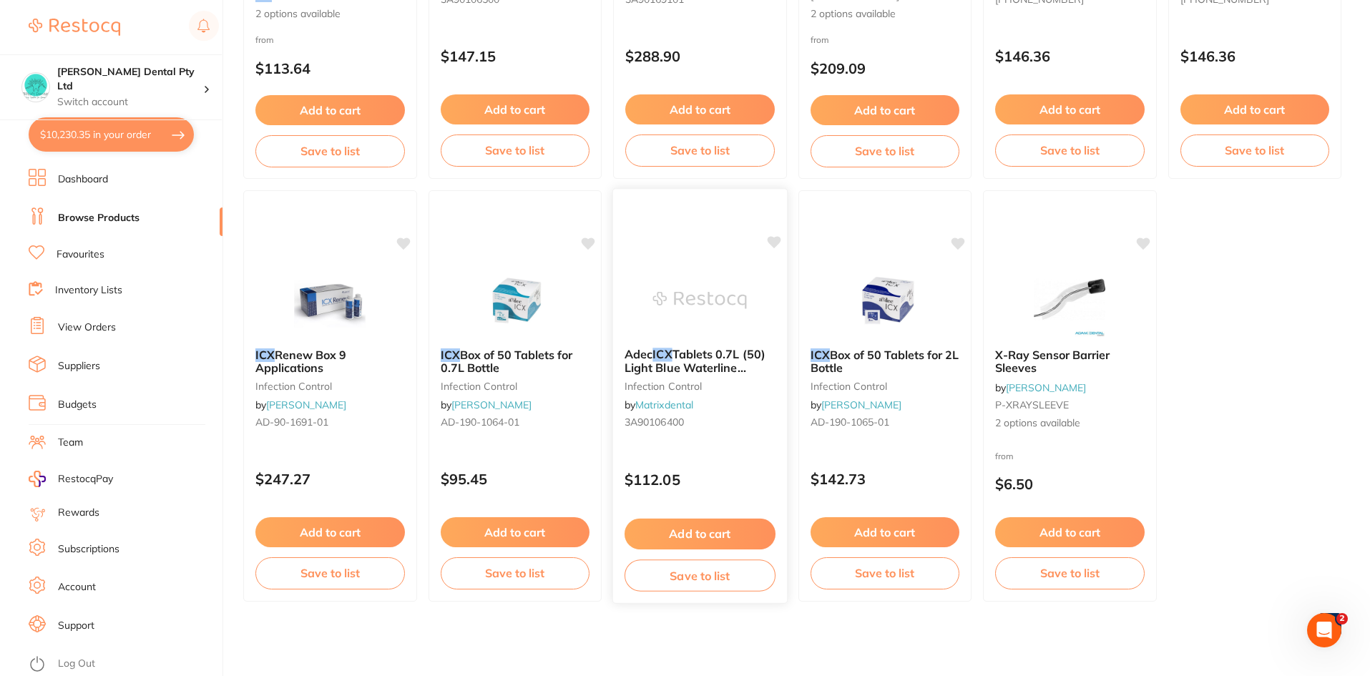
click at [709, 349] on span "Tablets 0.7L (50) Light Blue Waterline Tablets" at bounding box center [695, 367] width 141 height 41
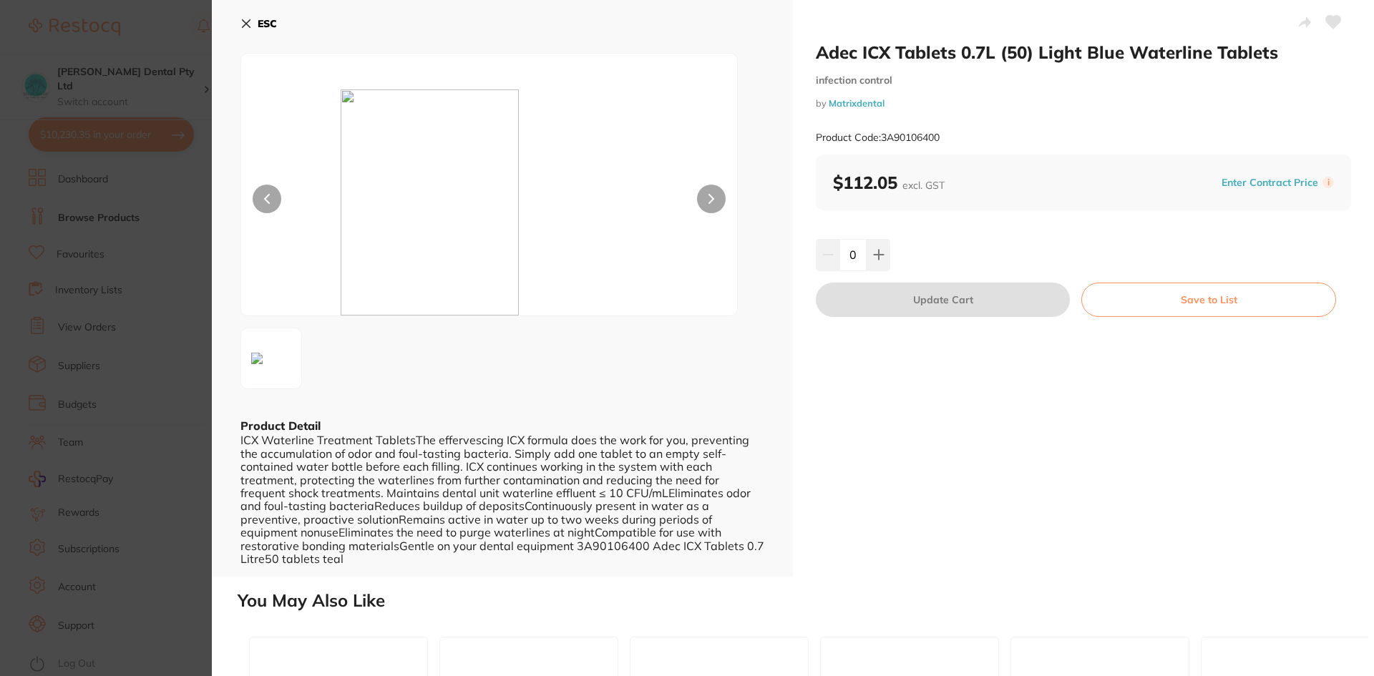
click at [238, 24] on div "ESC Product Detail ICX Waterline Treatment TabletsThe effervescing ICX formula …" at bounding box center [502, 288] width 581 height 577
click at [245, 21] on icon at bounding box center [245, 23] width 11 height 11
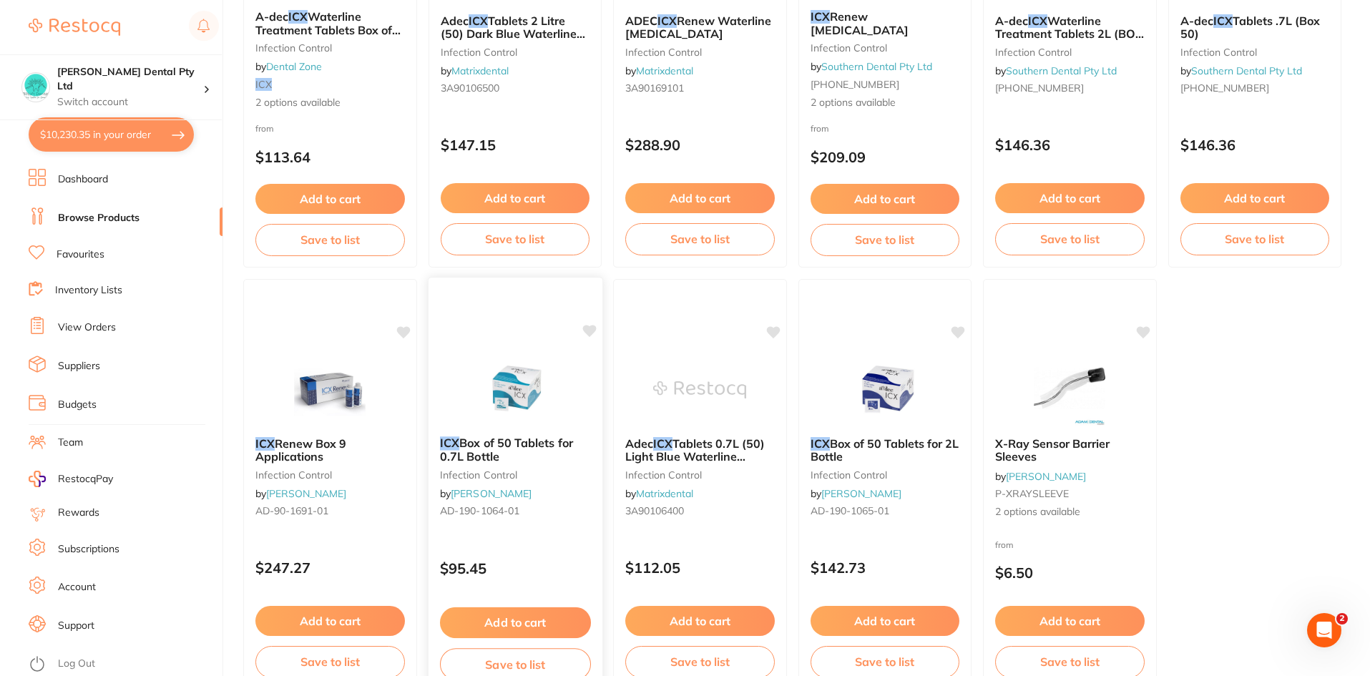
scroll to position [148, 0]
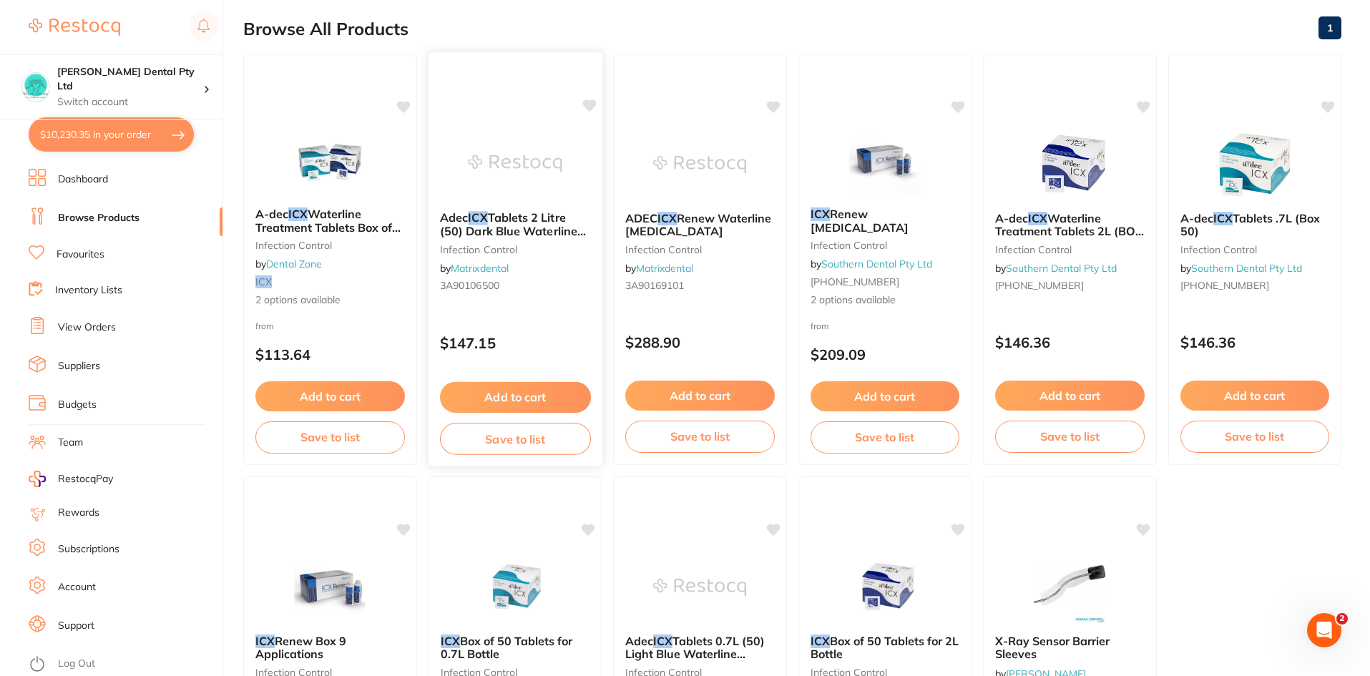
click at [538, 223] on span "Tablets 2 Litre (50) Dark Blue Waterline Tablets" at bounding box center [512, 230] width 146 height 41
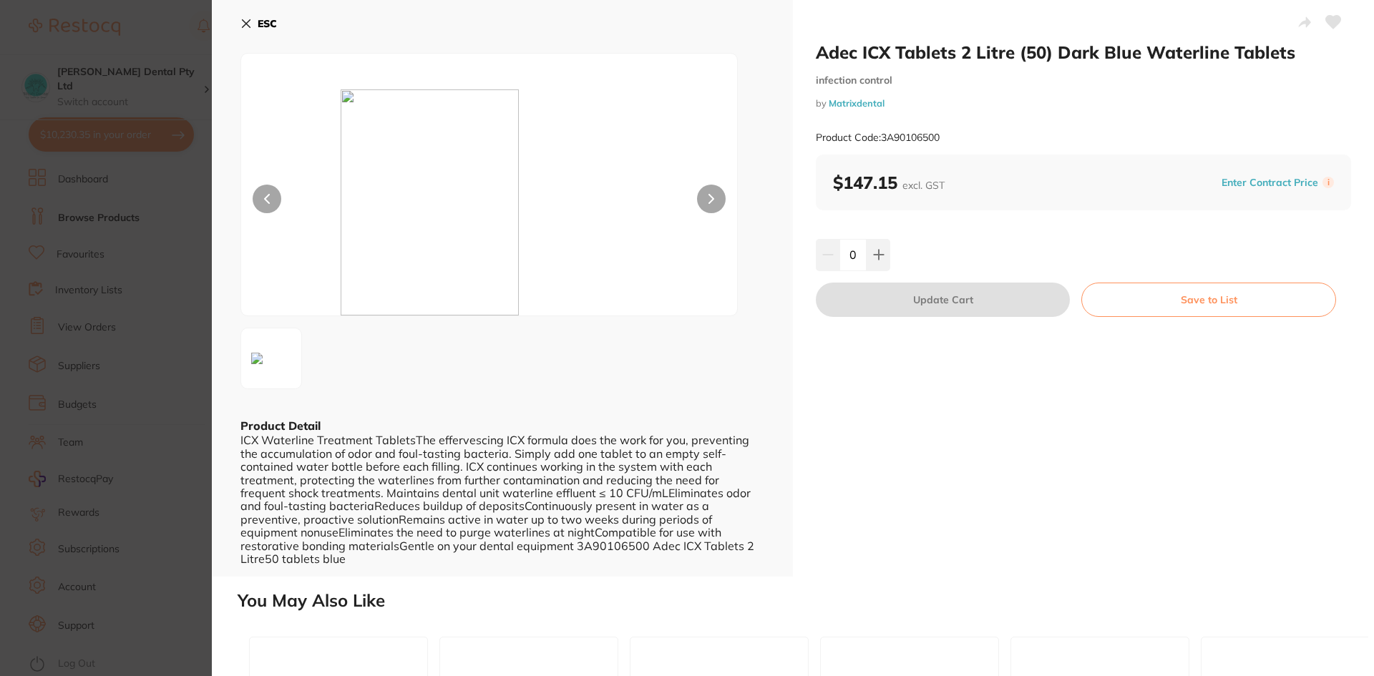
click at [1013, 482] on div "Adec ICX Tablets 2 Litre (50) Dark Blue Waterline Tablets infection control by …" at bounding box center [1083, 288] width 581 height 577
drag, startPoint x: 253, startPoint y: 39, endPoint x: 230, endPoint y: 12, distance: 35.6
click at [240, 23] on div "ESC" at bounding box center [502, 32] width 524 height 42
click at [260, 28] on b "ESC" at bounding box center [267, 23] width 19 height 13
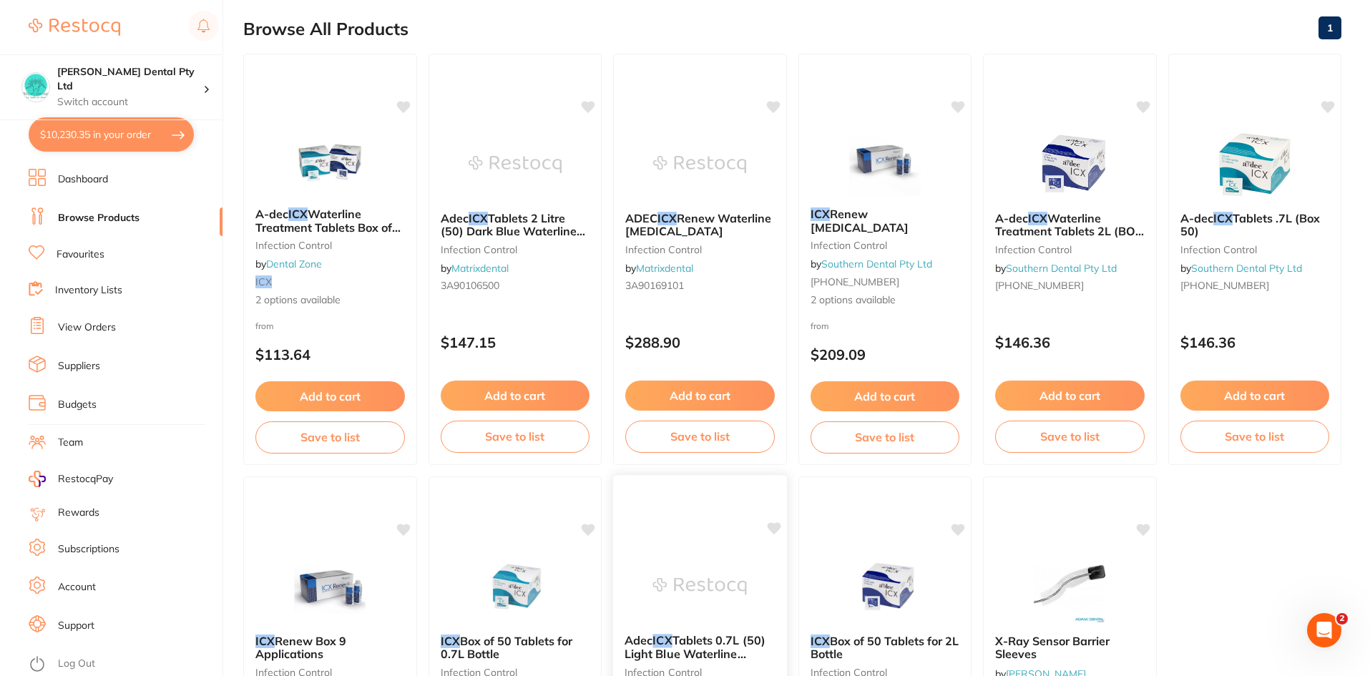
scroll to position [434, 0]
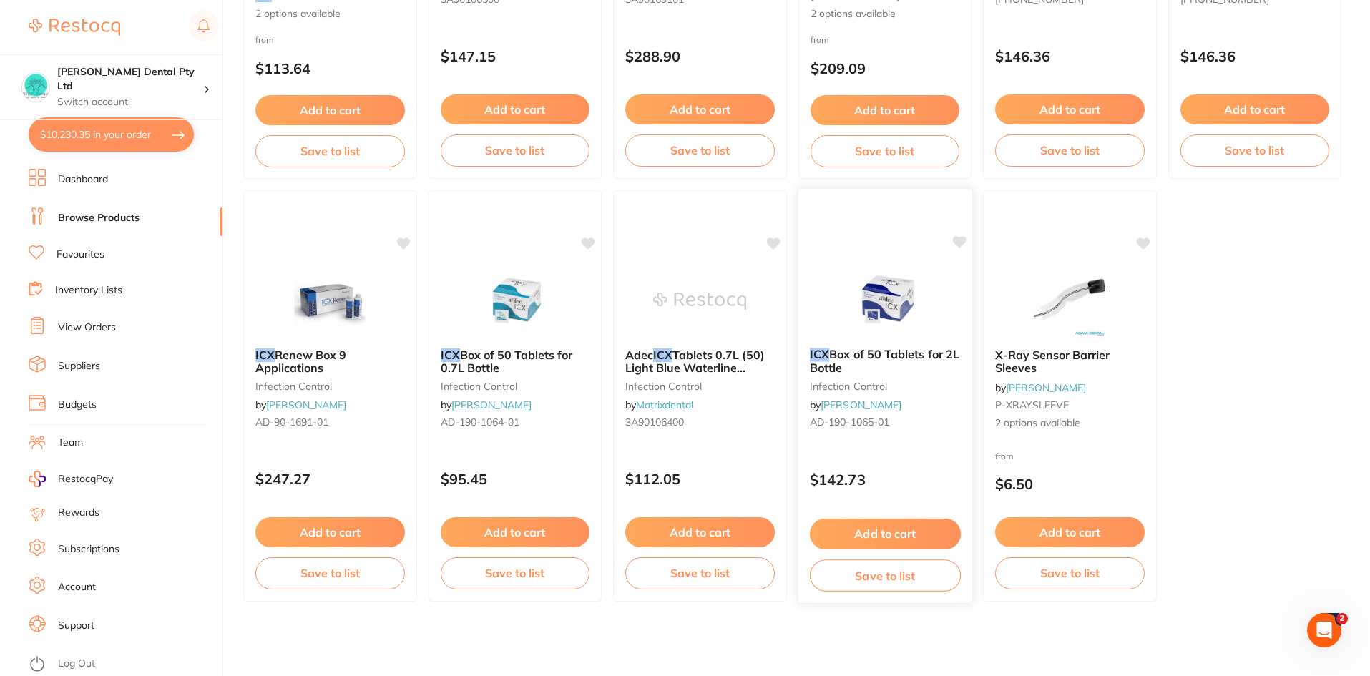
click at [905, 364] on b "ICX Box of 50 Tablets for 2L Bottle" at bounding box center [884, 361] width 151 height 26
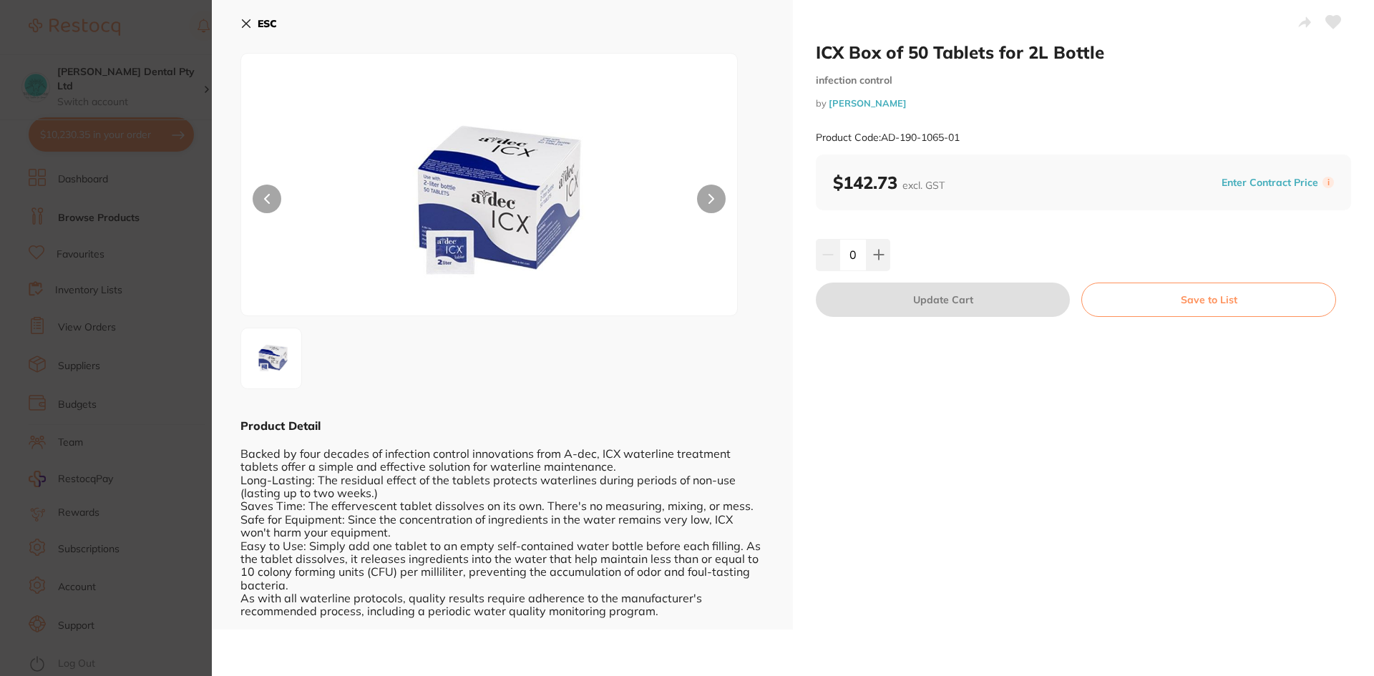
click at [246, 28] on icon at bounding box center [245, 23] width 11 height 11
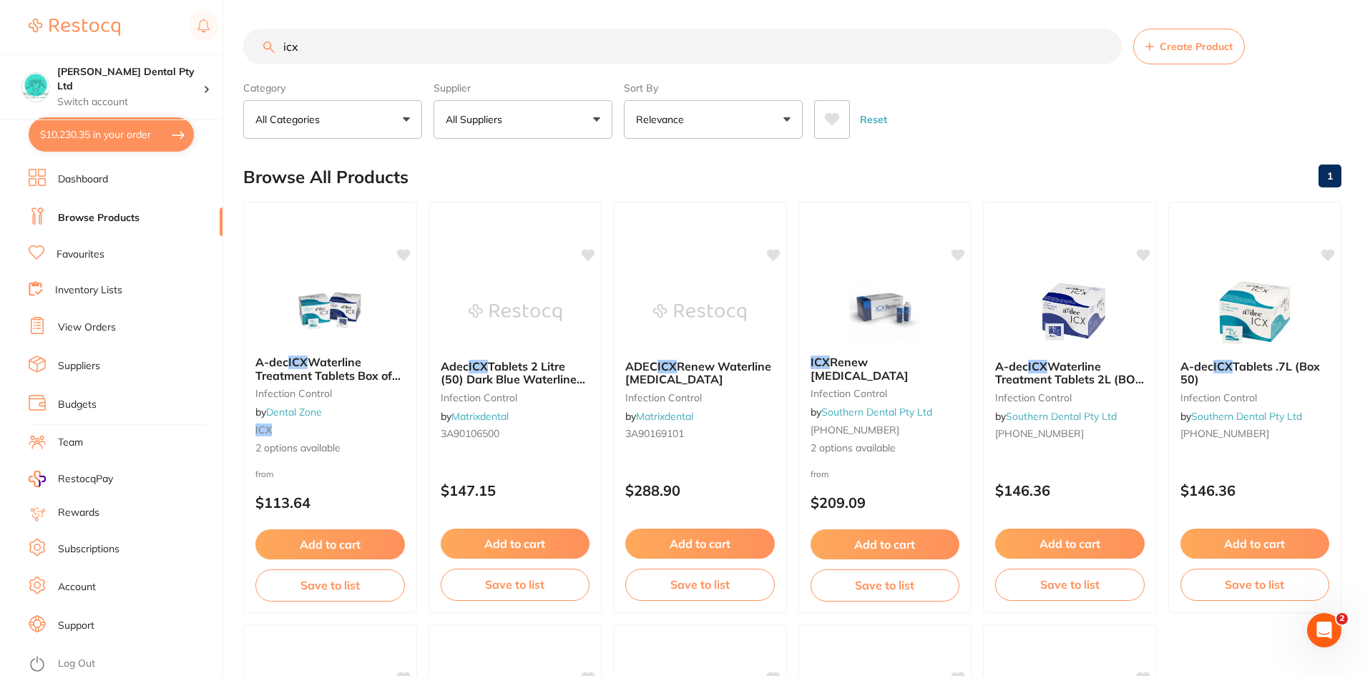
click at [320, 49] on input "icx" at bounding box center [682, 47] width 879 height 36
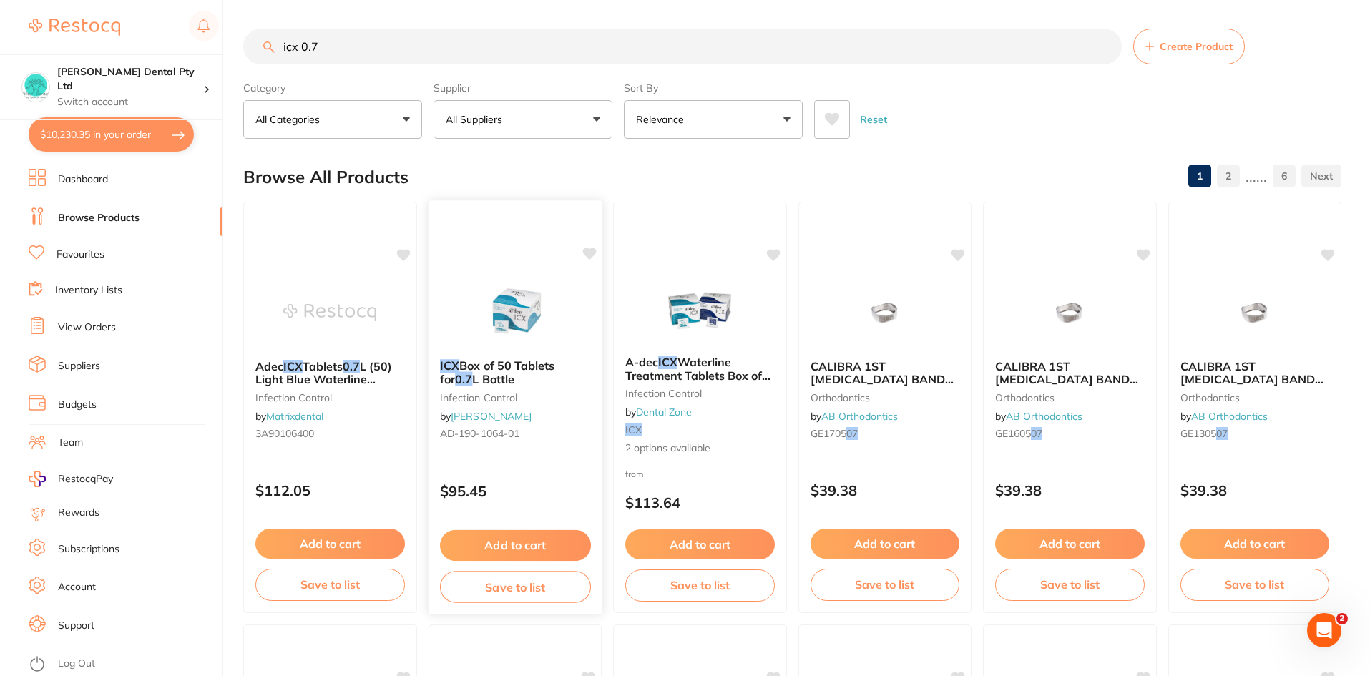
type input "icx 0.7"
click at [522, 537] on button "Add to cart" at bounding box center [514, 545] width 151 height 31
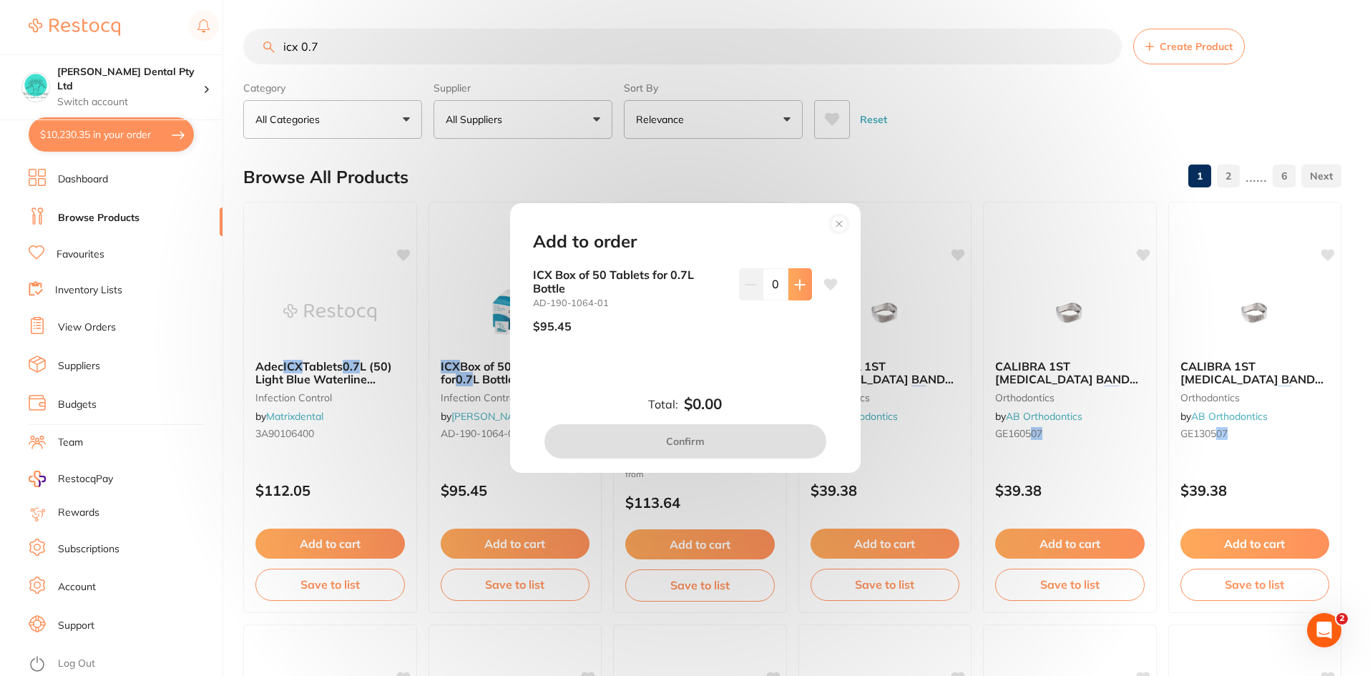
click at [798, 273] on button at bounding box center [801, 283] width 24 height 31
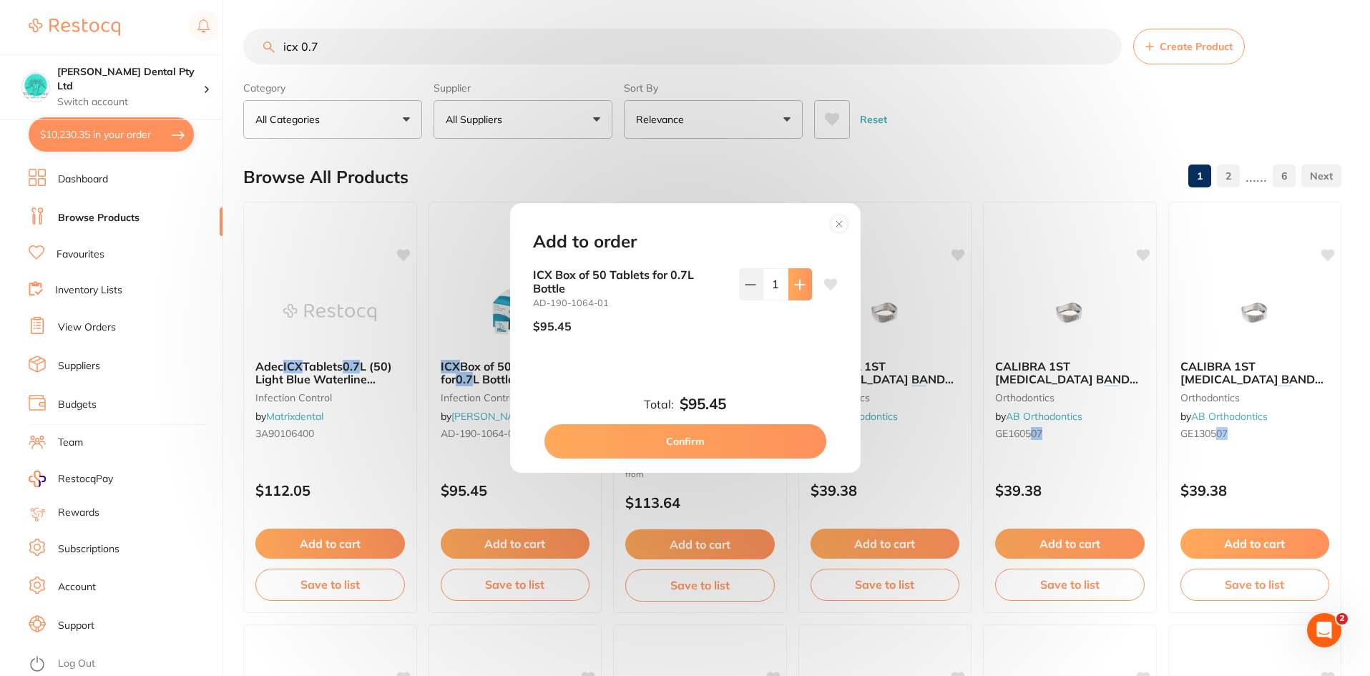
click at [798, 273] on button at bounding box center [801, 283] width 24 height 31
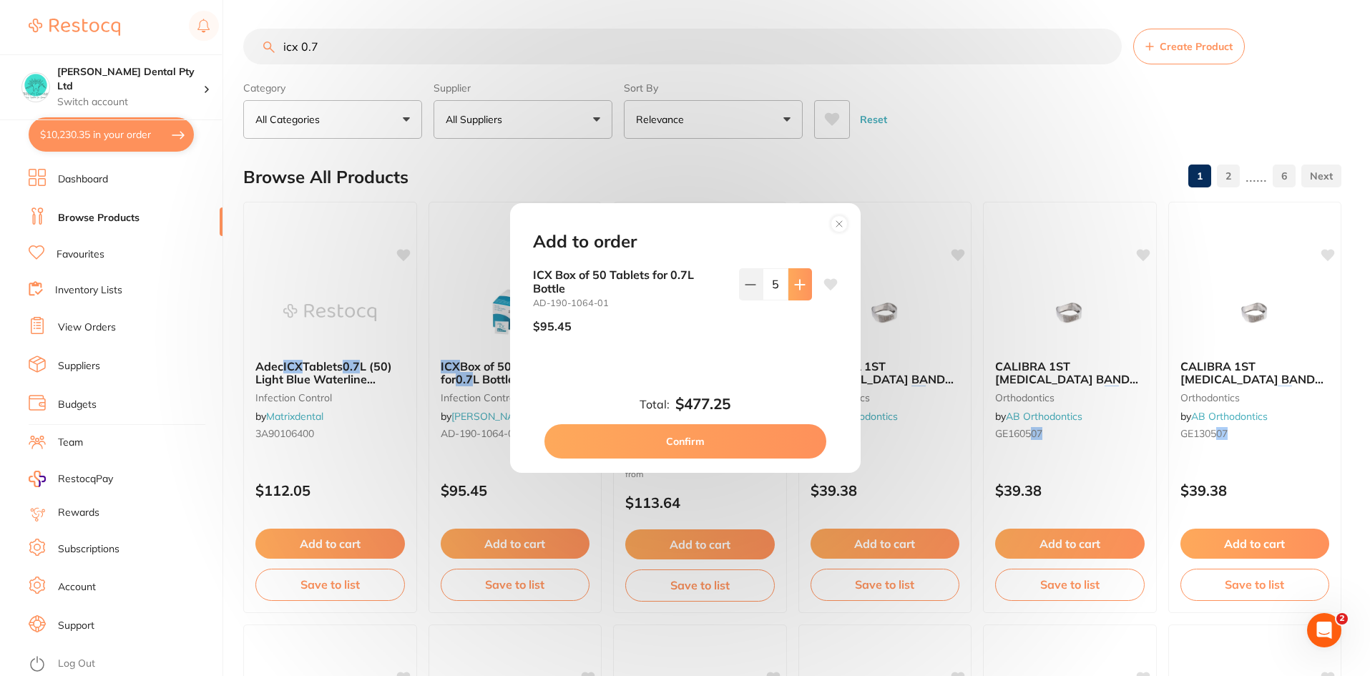
type input "6"
click at [708, 434] on button "Confirm" at bounding box center [686, 441] width 282 height 34
checkbox input "false"
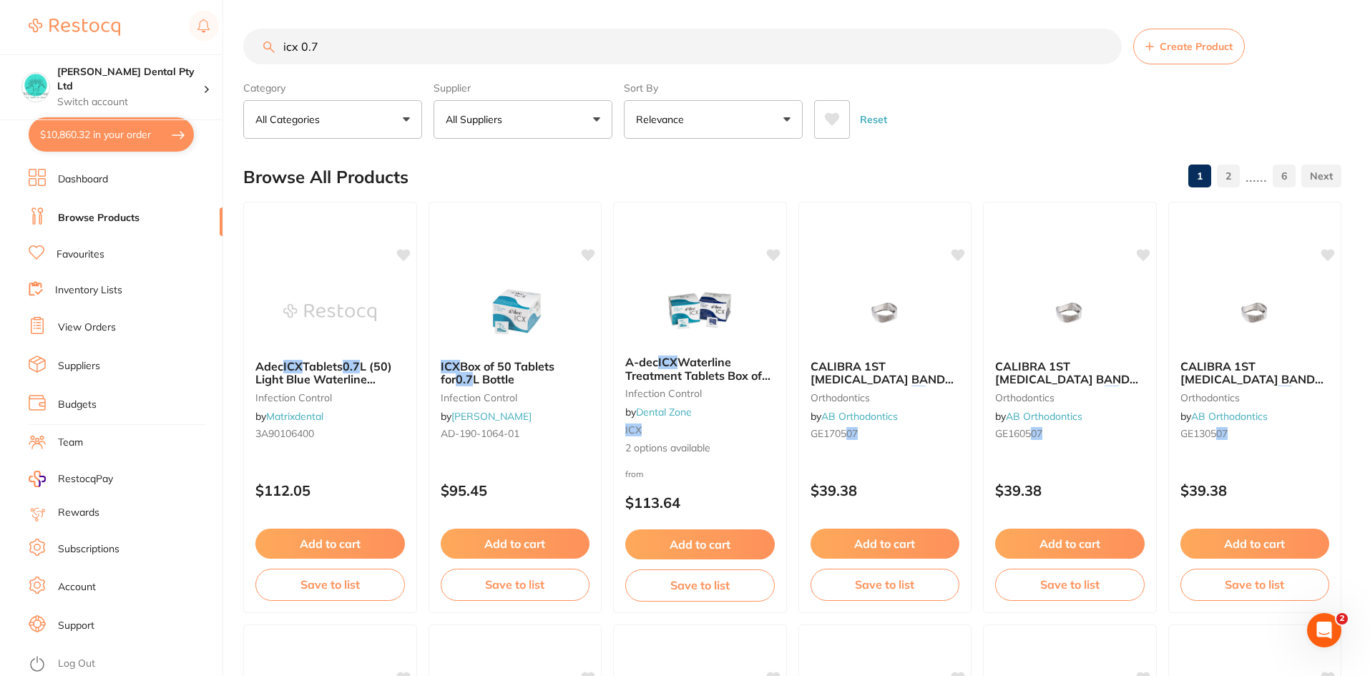
click at [349, 49] on input "icx 0.7" at bounding box center [682, 47] width 879 height 36
type input "i"
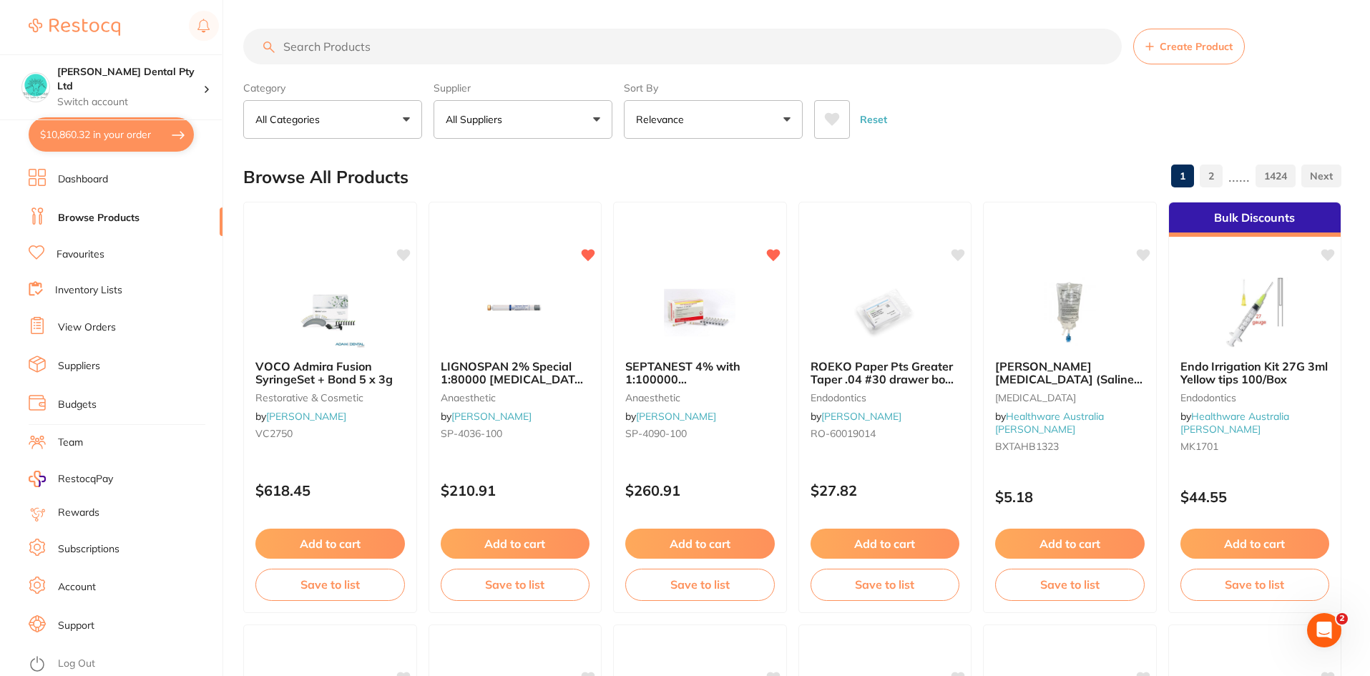
click at [87, 128] on button "$10,860.32 in your order" at bounding box center [111, 134] width 165 height 34
checkbox input "true"
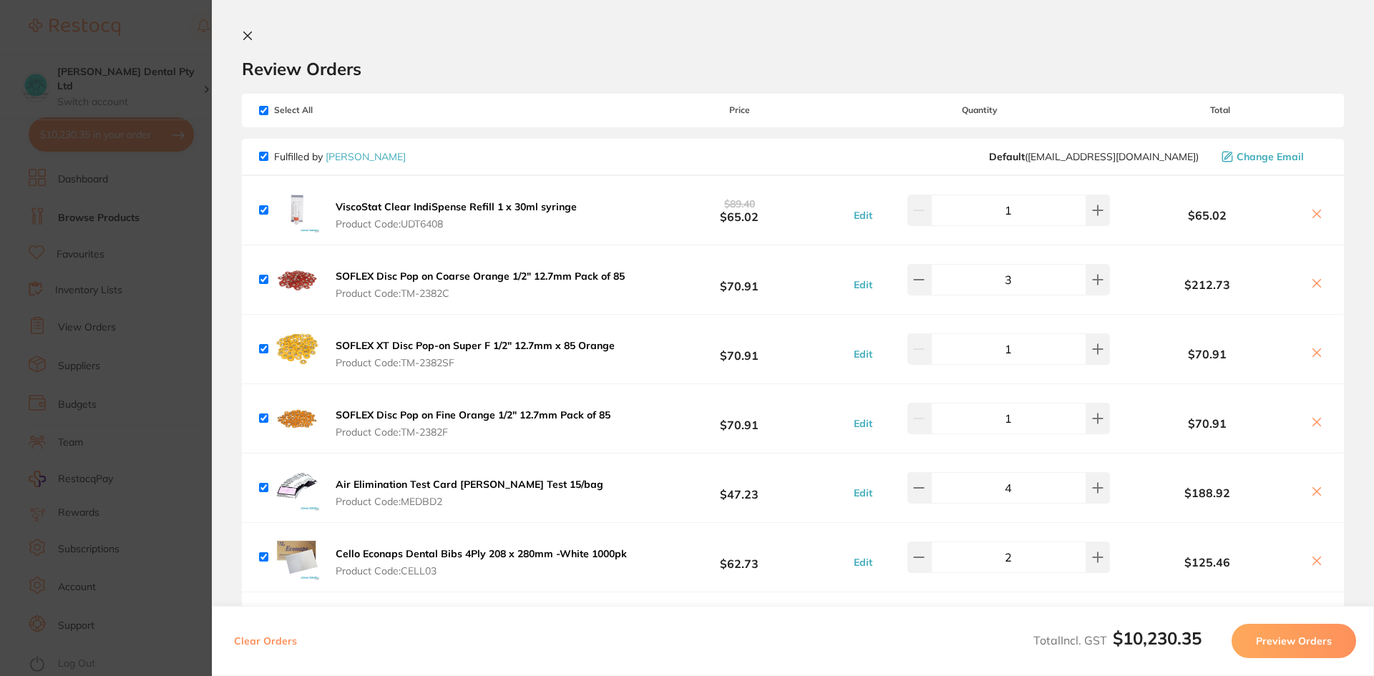
scroll to position [429, 0]
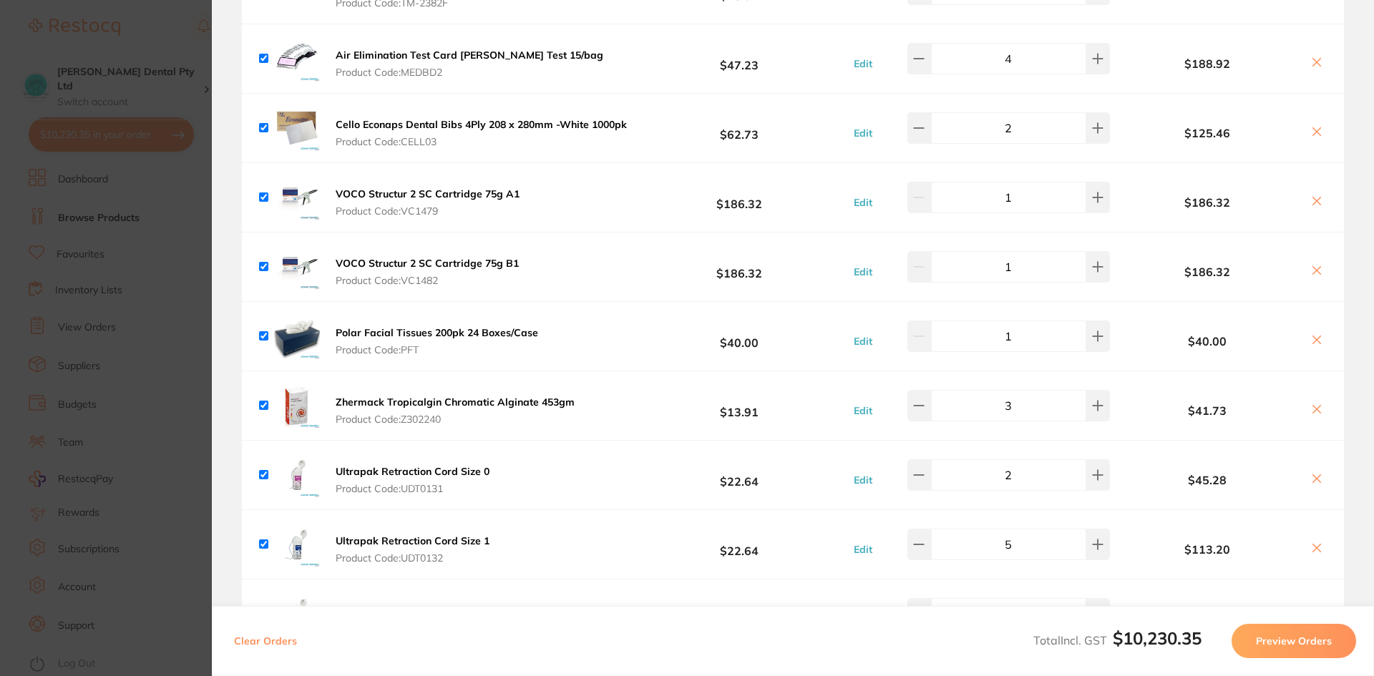
click at [167, 602] on section "Update RRP Set your pre negotiated price for this item. Item Agreed RRP (excl. …" at bounding box center [687, 338] width 1374 height 676
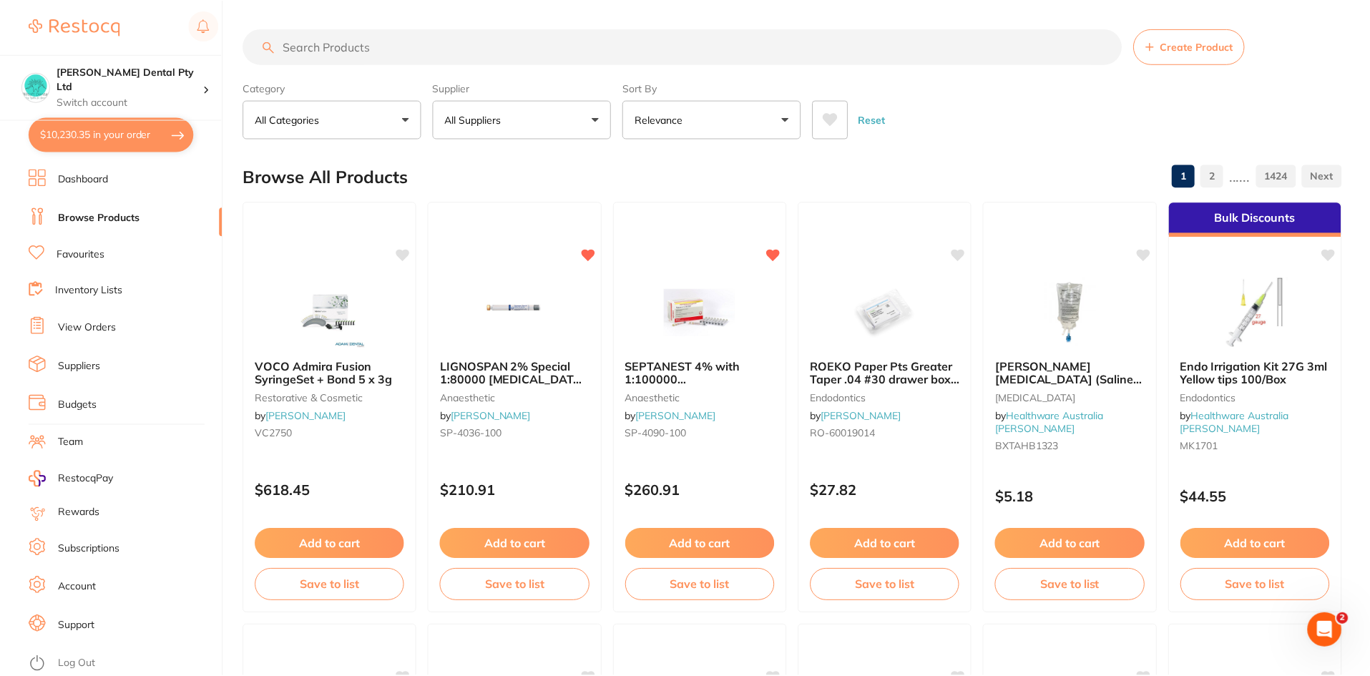
scroll to position [1, 0]
click at [89, 122] on button "$10,230.35 in your order" at bounding box center [111, 134] width 165 height 34
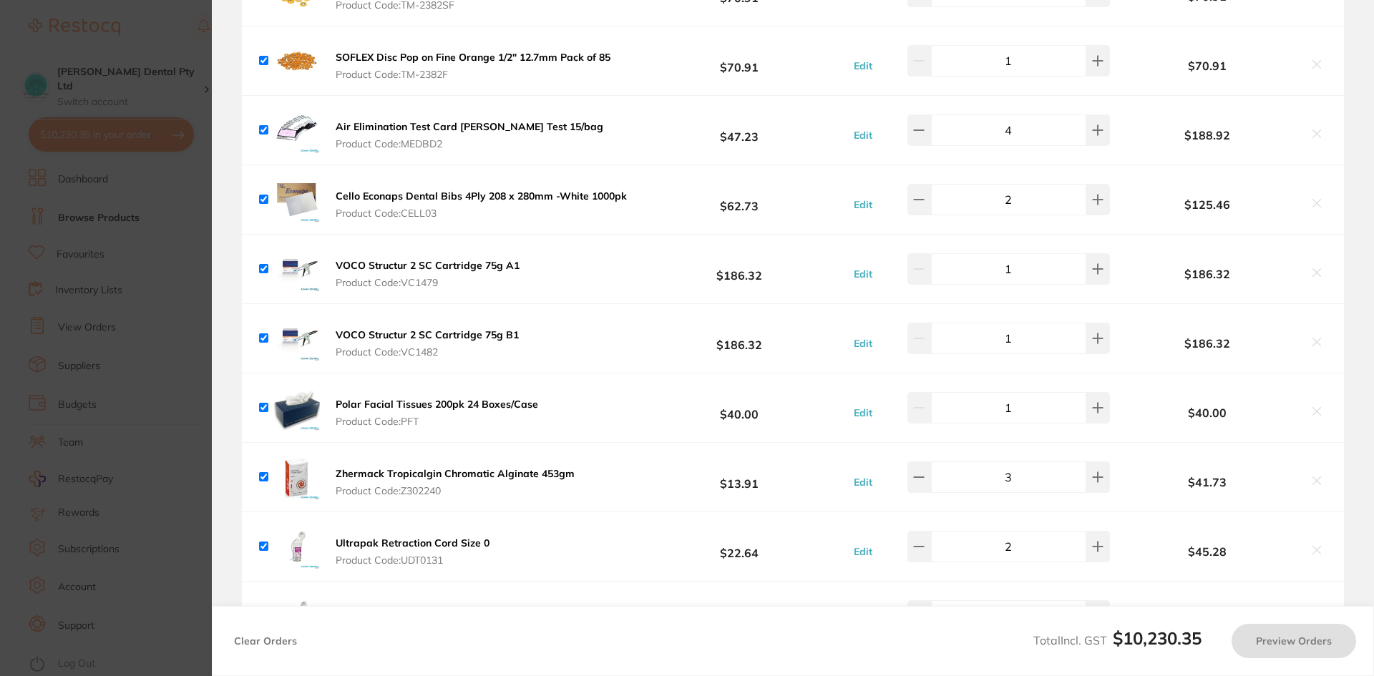
scroll to position [0, 0]
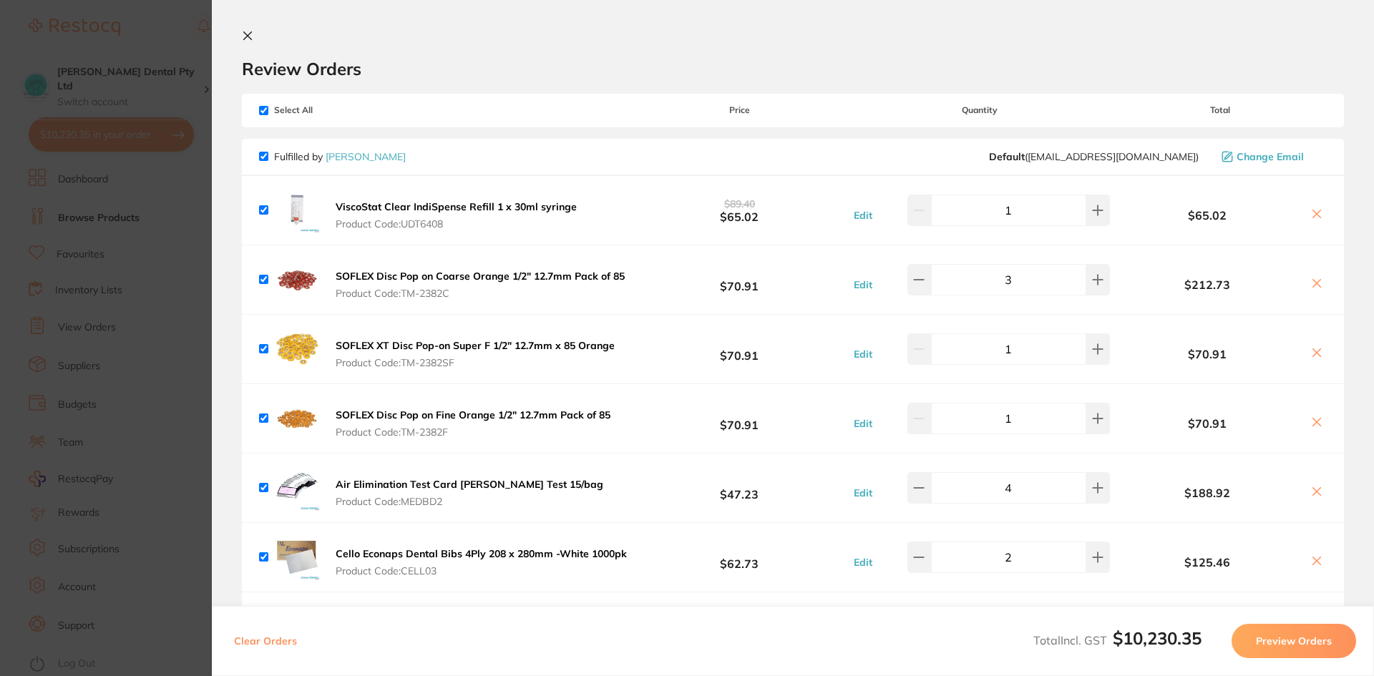
checkbox input "true"
click at [154, 404] on section "Update RRP Set your pre negotiated price for this item. Item Agreed RRP (excl. …" at bounding box center [687, 338] width 1374 height 676
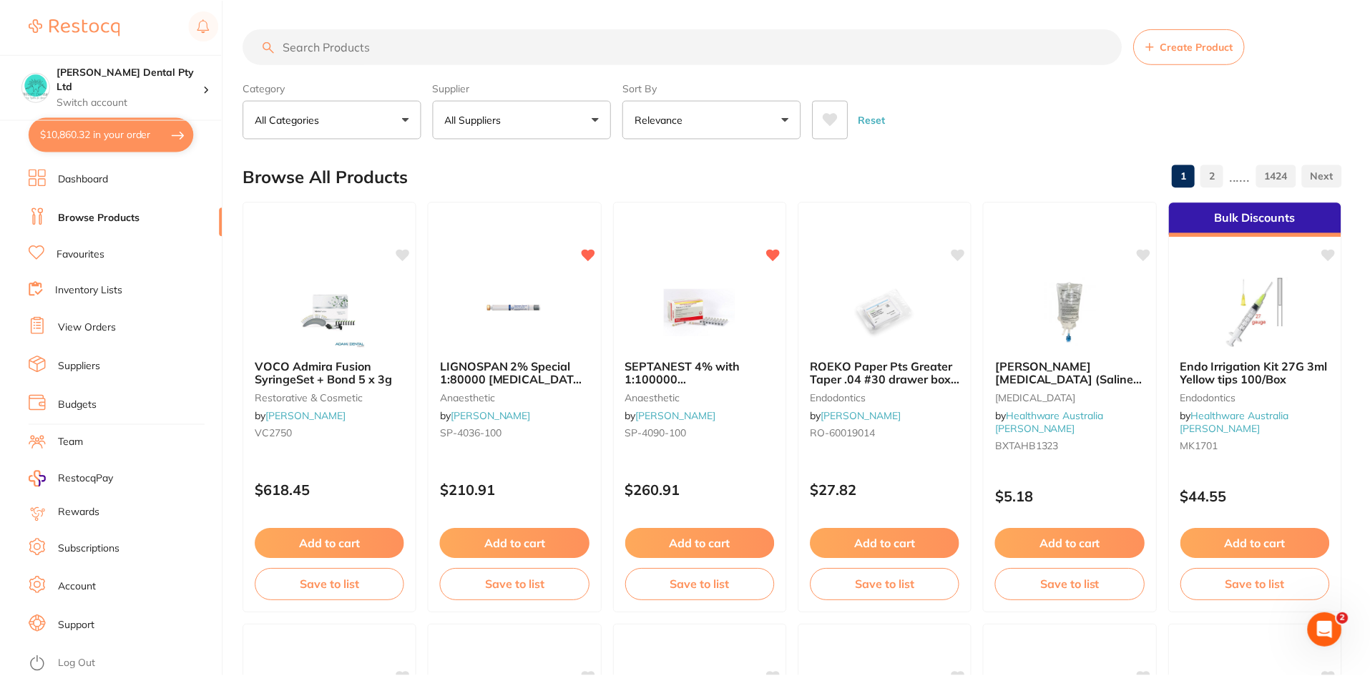
scroll to position [1, 0]
click at [58, 324] on link "View Orders" at bounding box center [87, 328] width 58 height 14
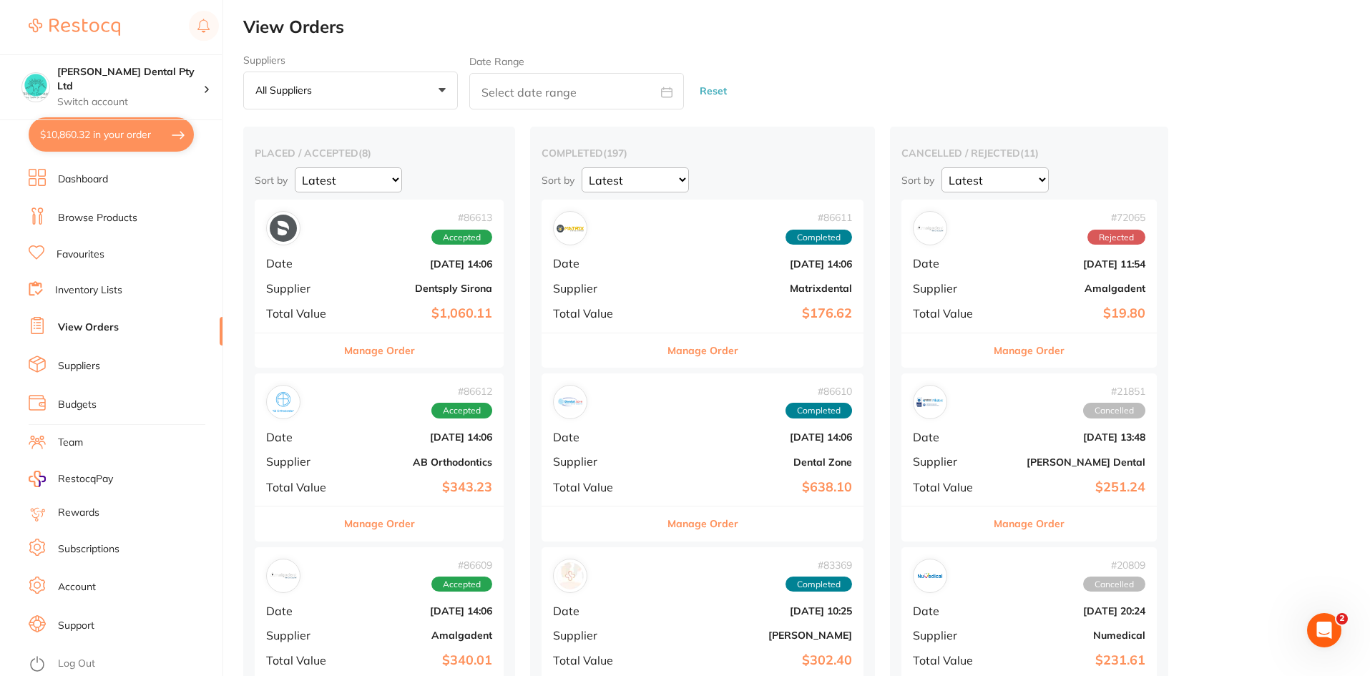
click at [189, 437] on li "Team" at bounding box center [126, 442] width 194 height 21
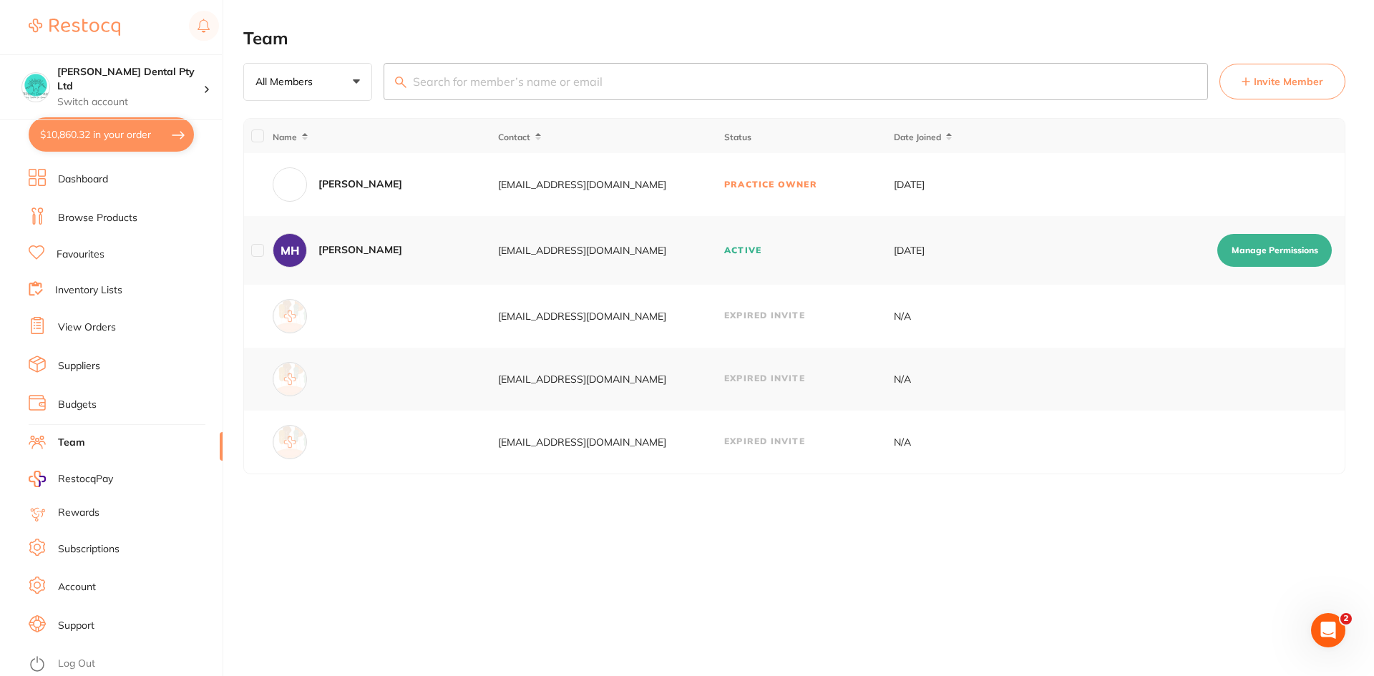
click at [88, 127] on button "$10,860.32 in your order" at bounding box center [111, 134] width 165 height 34
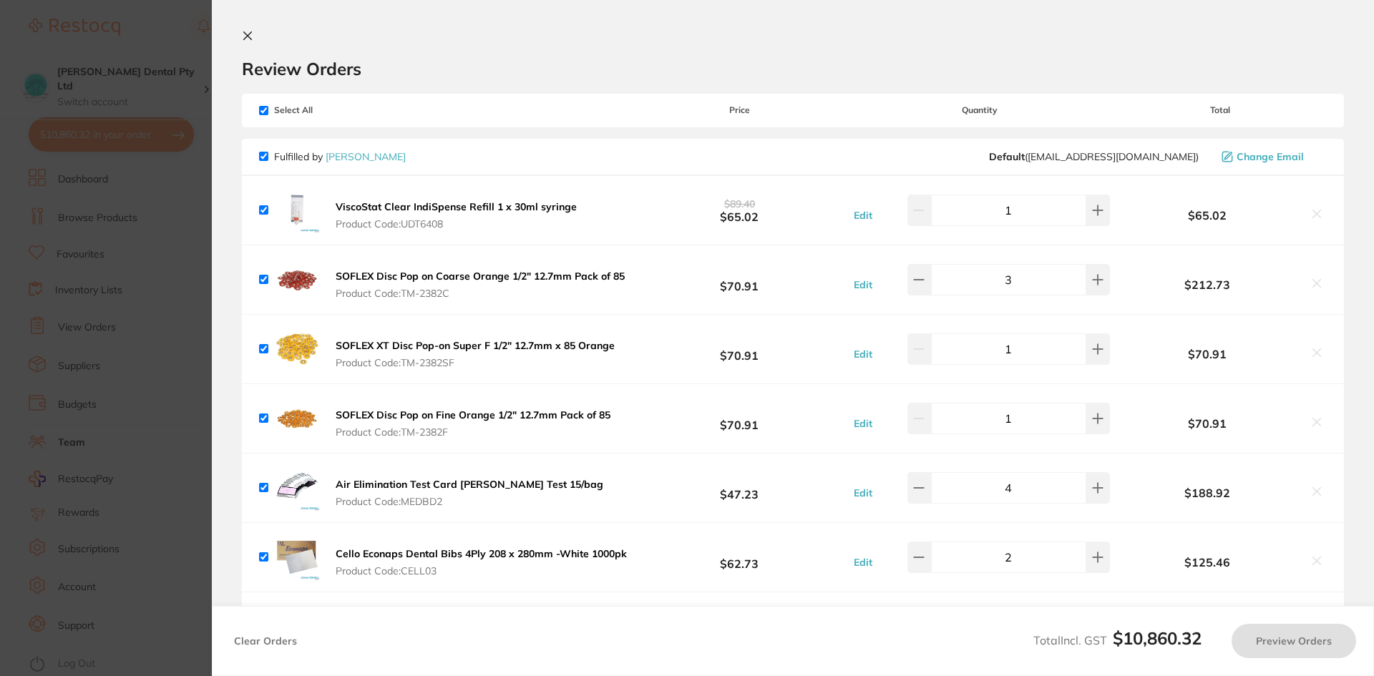
click at [248, 35] on icon at bounding box center [248, 36] width 8 height 8
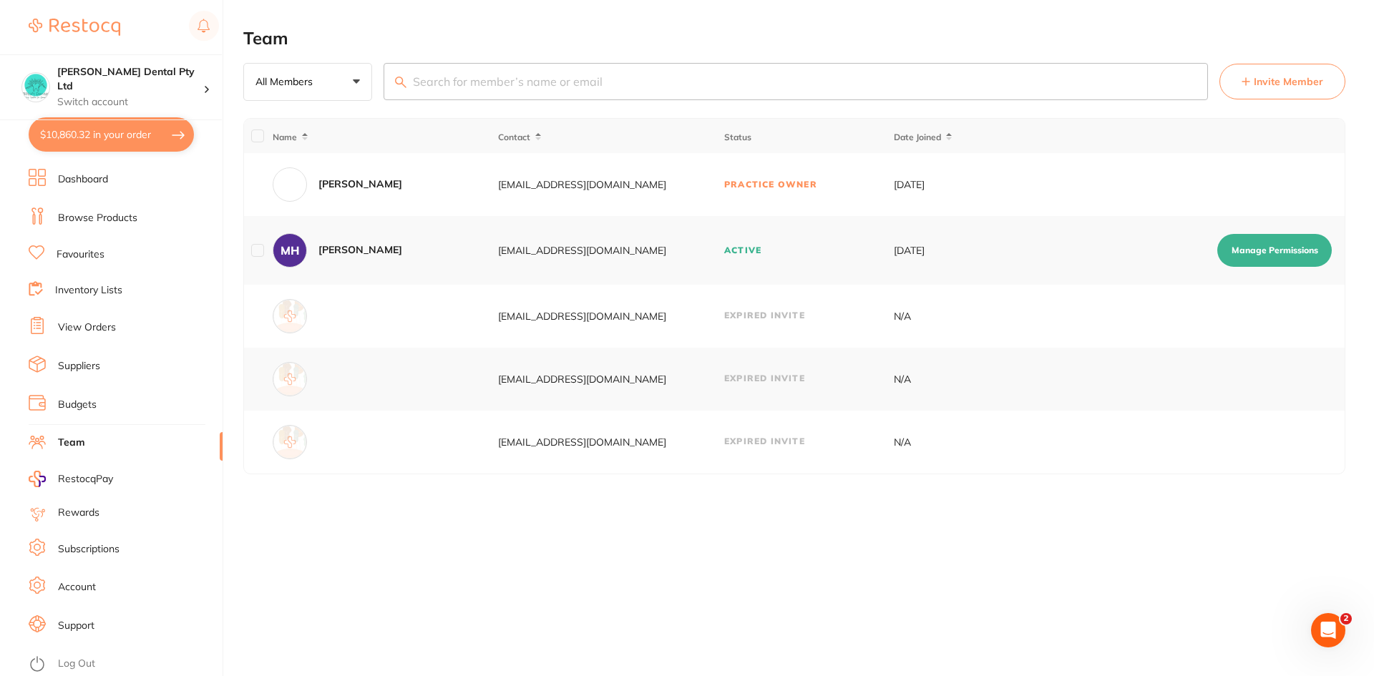
click at [309, 585] on div "Team All Members +0 All Members Active Pending Invite Expired Invite Invite Mem…" at bounding box center [808, 338] width 1131 height 676
click at [79, 139] on button "$10,860.32 in your order" at bounding box center [111, 134] width 165 height 34
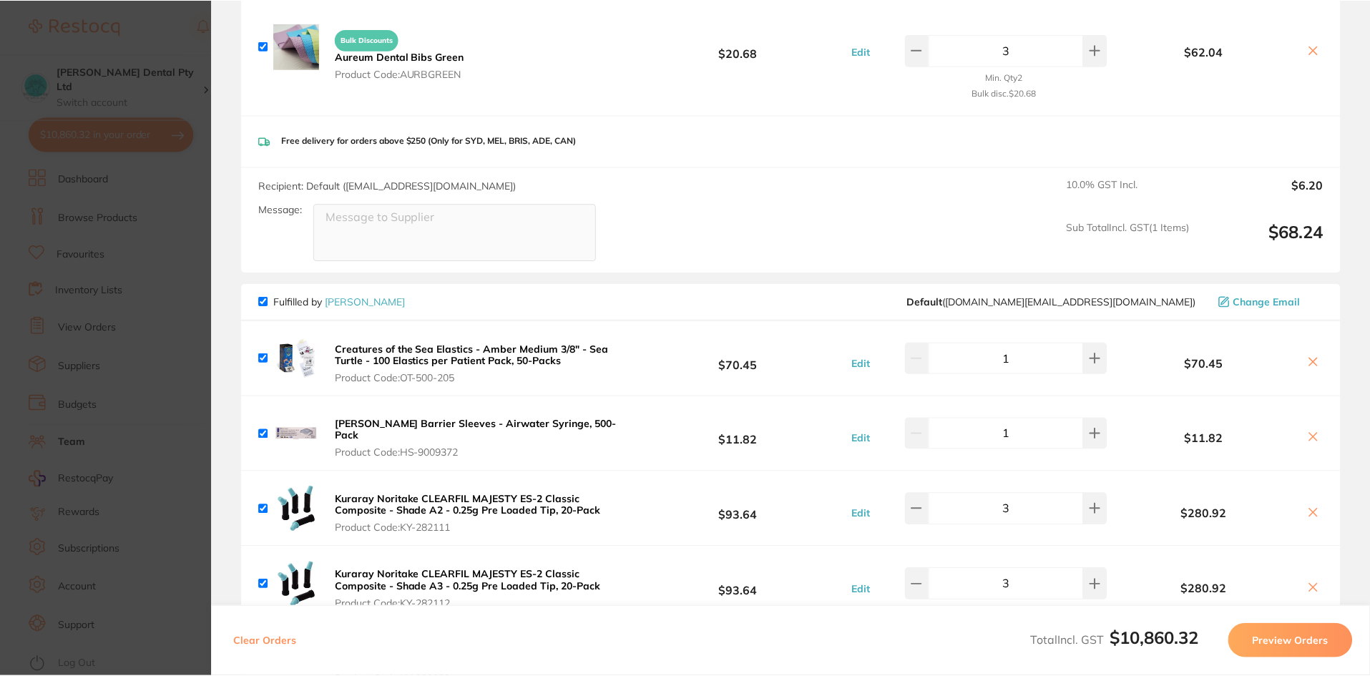
scroll to position [2362, 0]
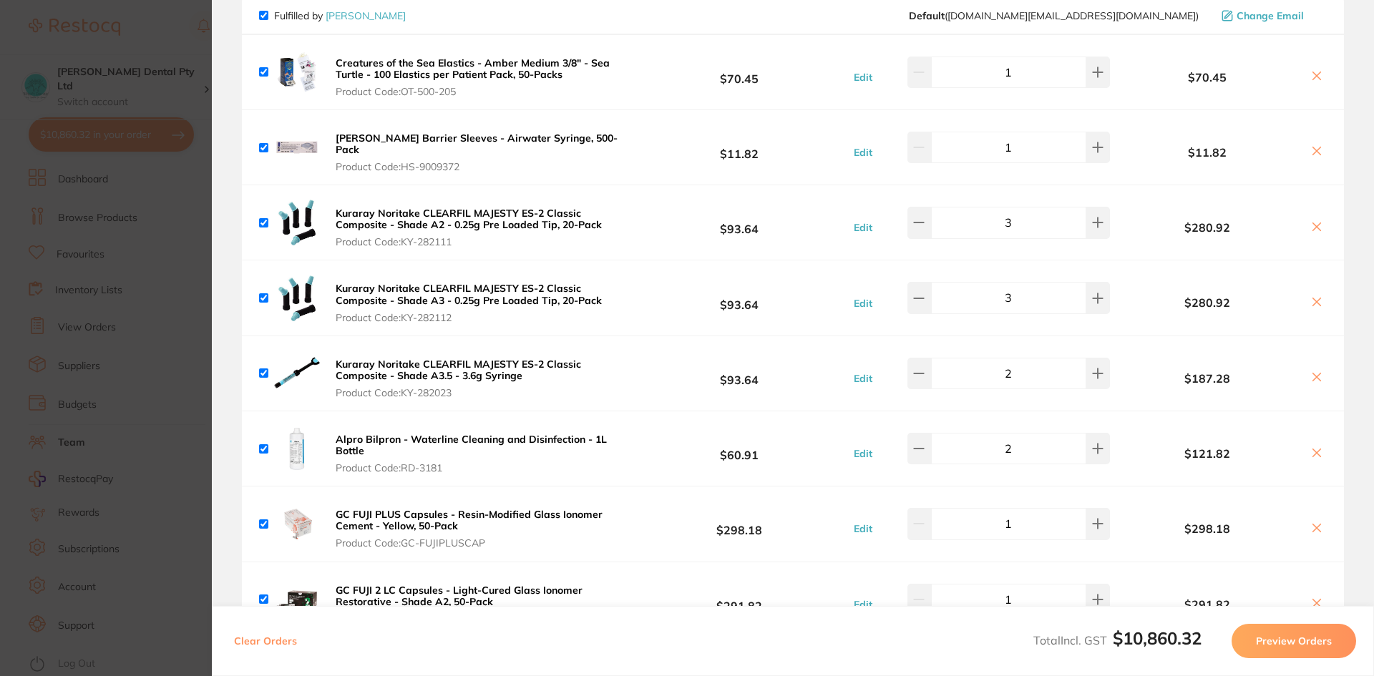
click at [128, 430] on section "Update RRP Set your pre negotiated price for this item. Item Agreed RRP (excl. …" at bounding box center [687, 338] width 1374 height 676
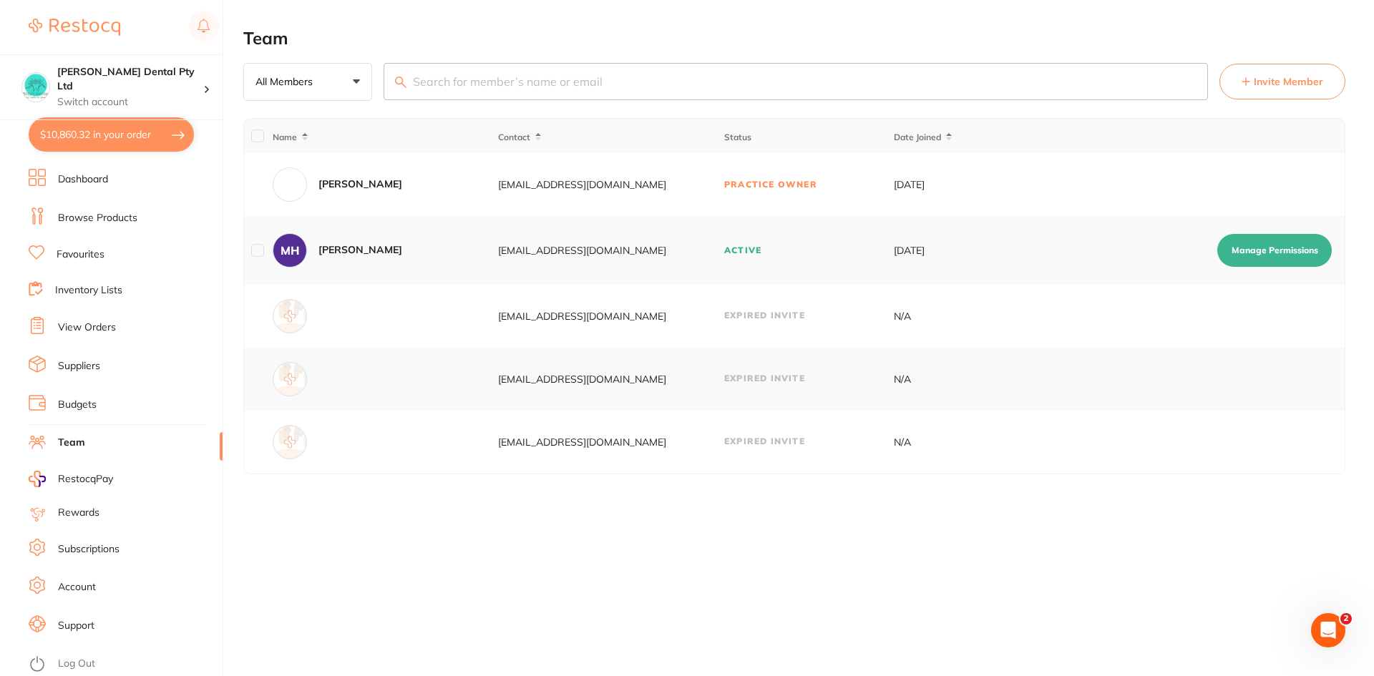
click at [90, 326] on link "View Orders" at bounding box center [87, 328] width 58 height 14
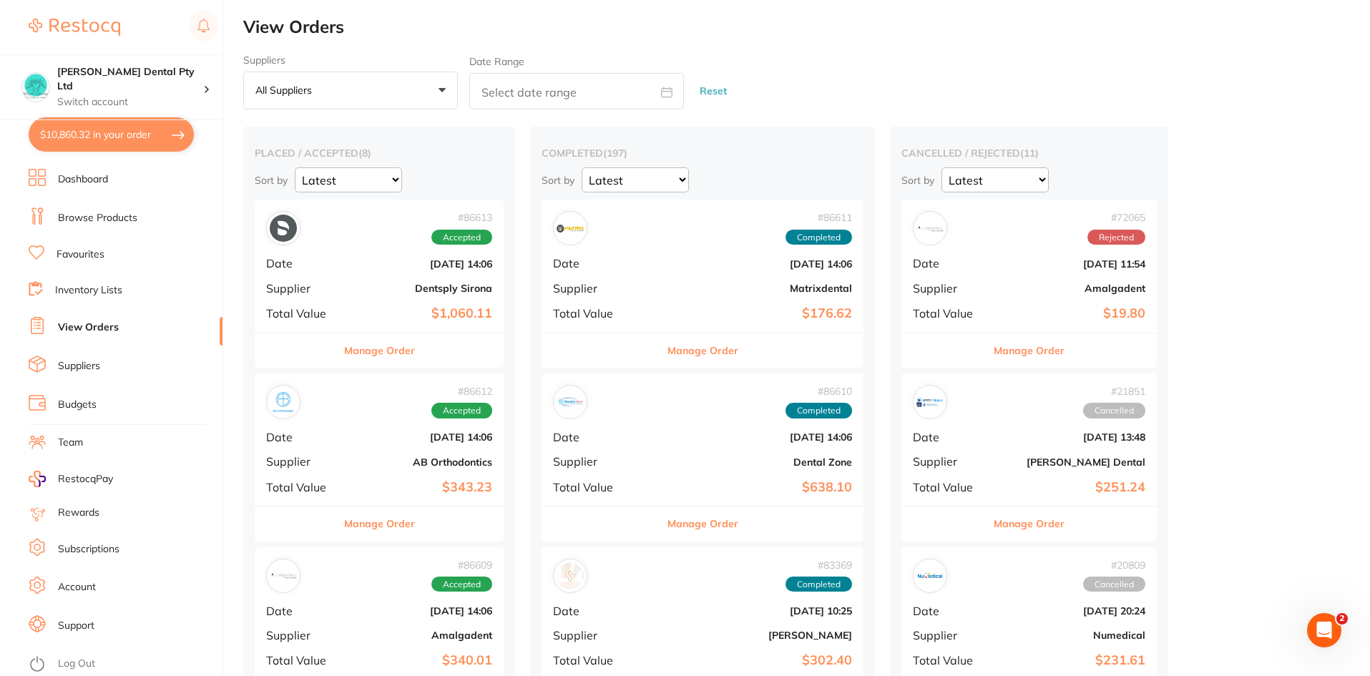
click at [80, 183] on link "Dashboard" at bounding box center [83, 179] width 50 height 14
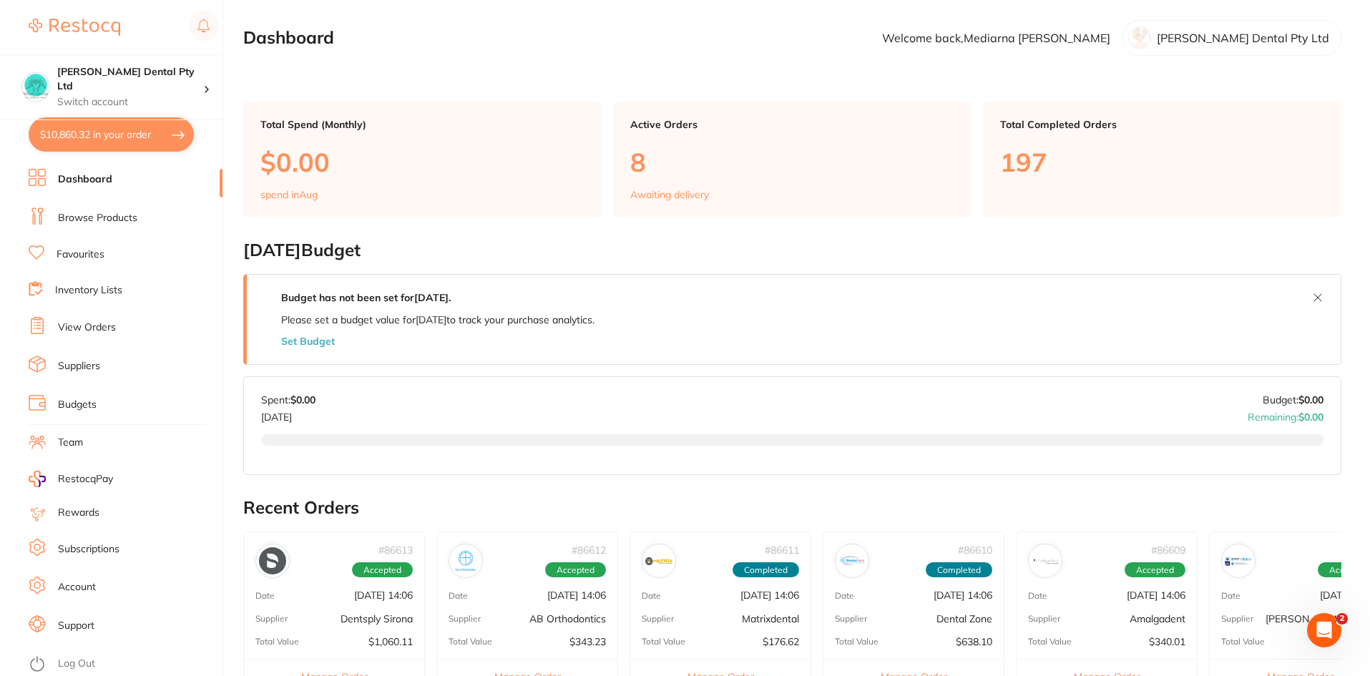
click at [102, 131] on button "$10,860.32 in your order" at bounding box center [111, 134] width 165 height 34
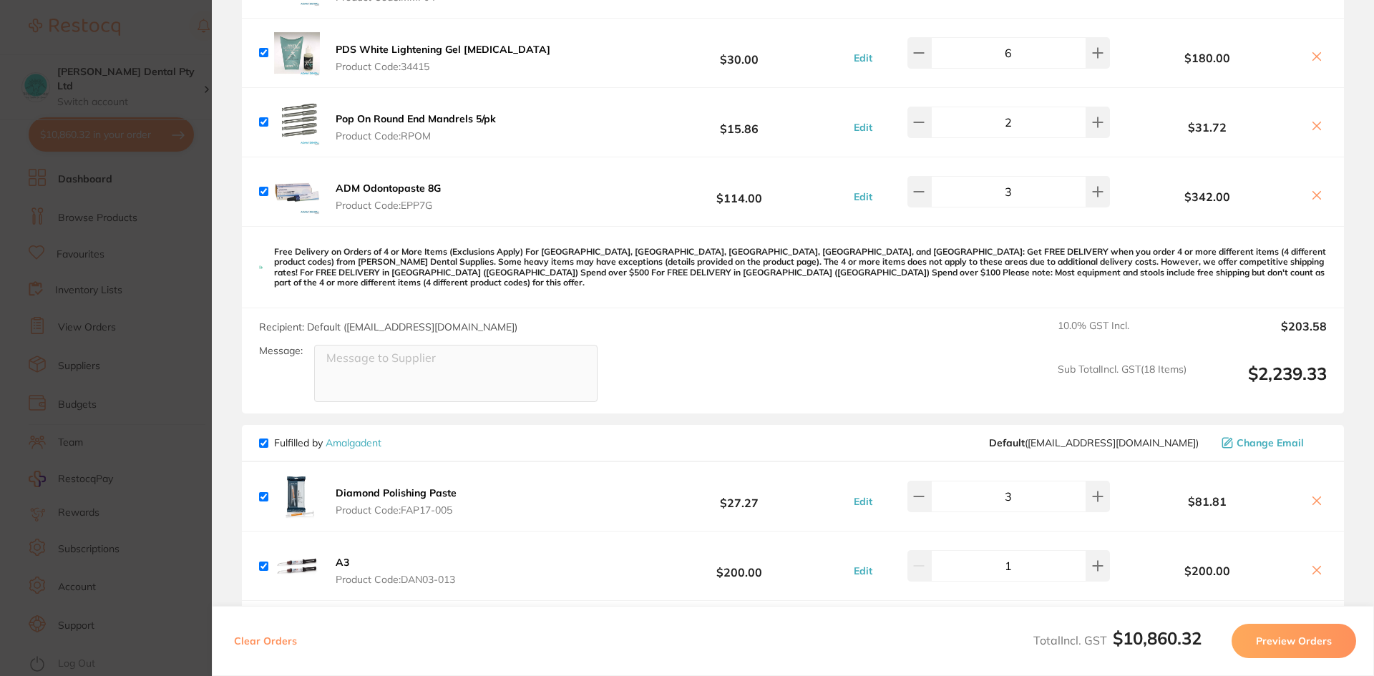
scroll to position [1073, 0]
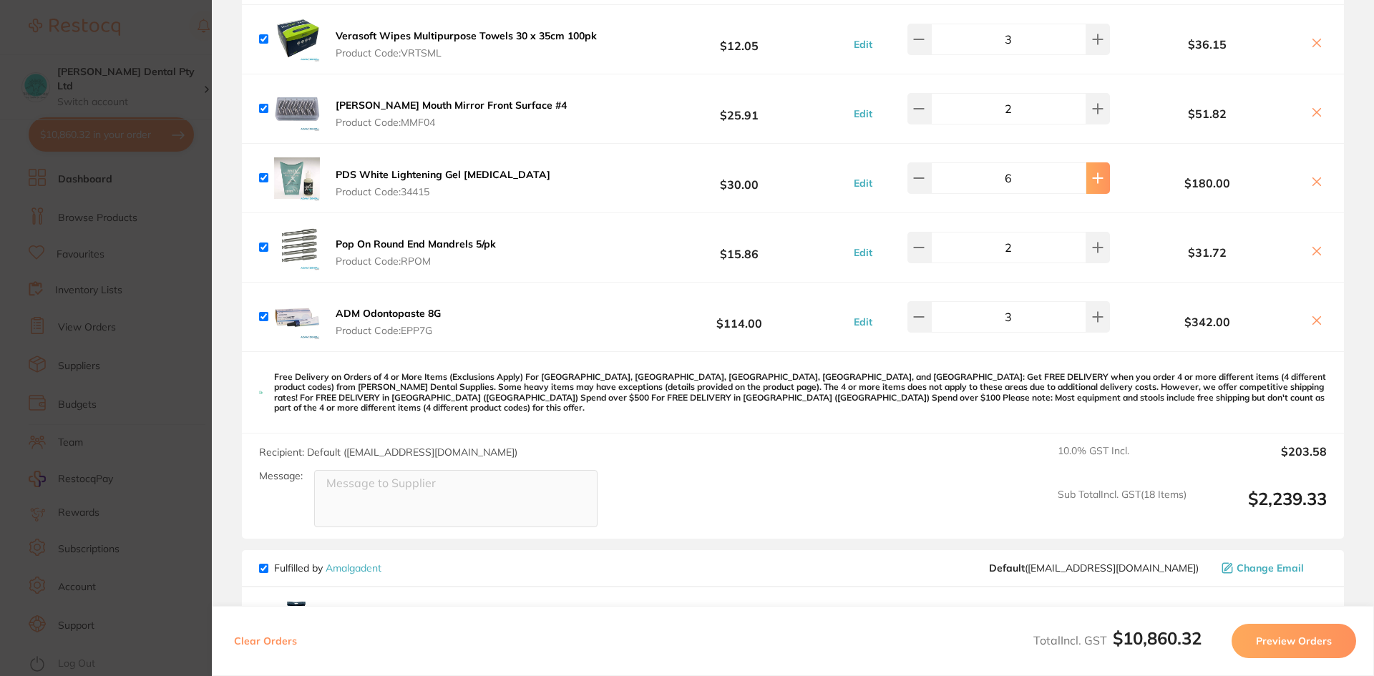
type input "10"
